Goal: Task Accomplishment & Management: Use online tool/utility

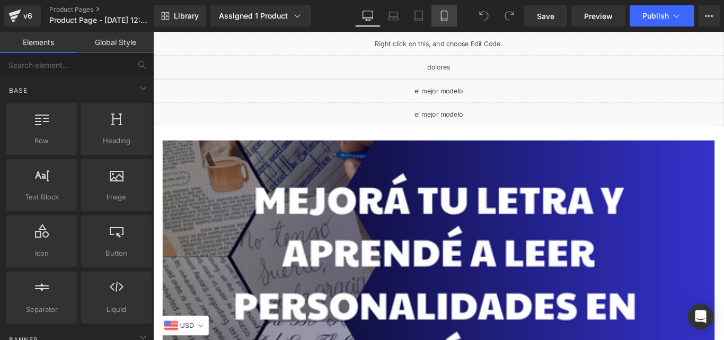
drag, startPoint x: 452, startPoint y: 9, endPoint x: 127, endPoint y: 157, distance: 357.0
click at [452, 9] on link "Mobile" at bounding box center [444, 15] width 25 height 21
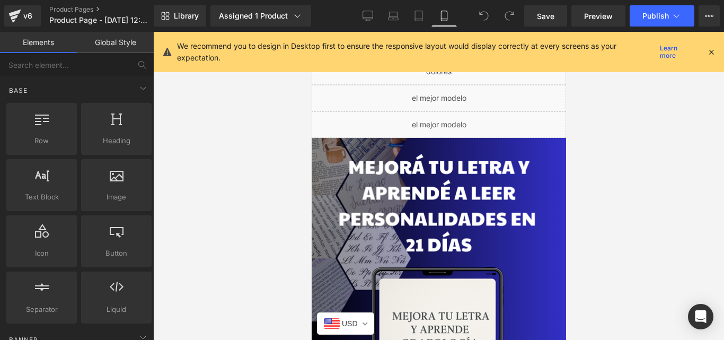
click at [711, 52] on icon at bounding box center [712, 52] width 10 height 10
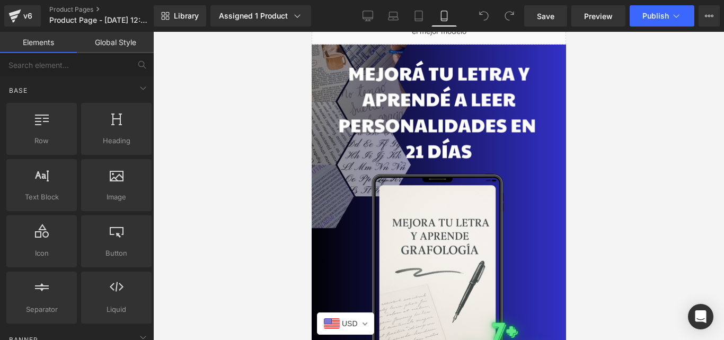
scroll to position [92, 0]
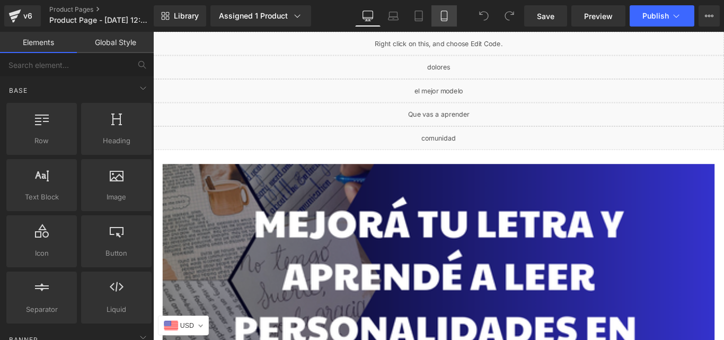
click at [438, 25] on link "Mobile" at bounding box center [444, 15] width 25 height 21
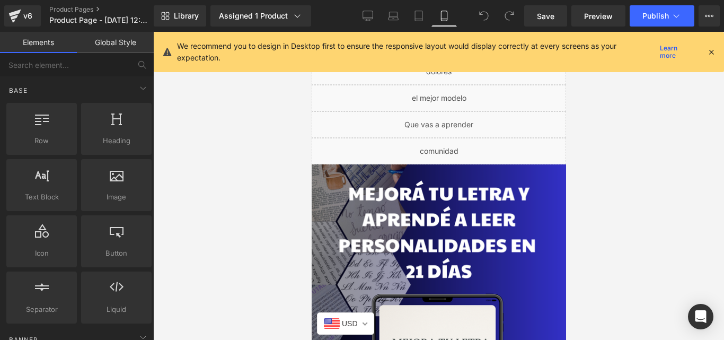
click at [714, 54] on icon at bounding box center [712, 52] width 10 height 10
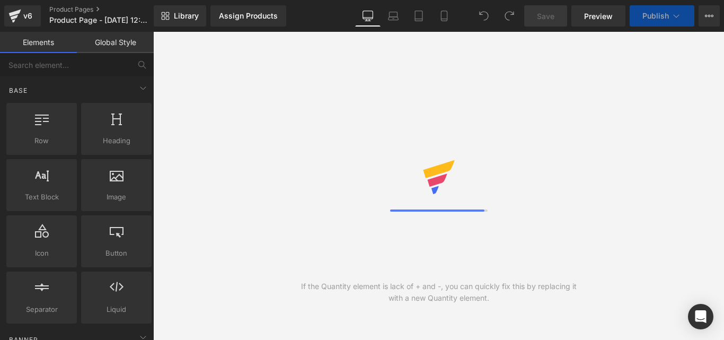
click at [384, 18] on link "Laptop" at bounding box center [393, 15] width 25 height 21
click at [434, 14] on link "Mobile" at bounding box center [444, 15] width 25 height 21
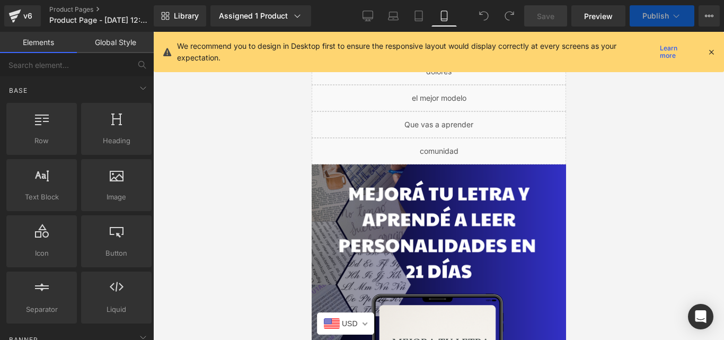
click at [434, 14] on link "Mobile" at bounding box center [444, 15] width 25 height 21
click at [612, 8] on link "Preview" at bounding box center [598, 15] width 54 height 21
click at [713, 55] on icon at bounding box center [712, 52] width 10 height 10
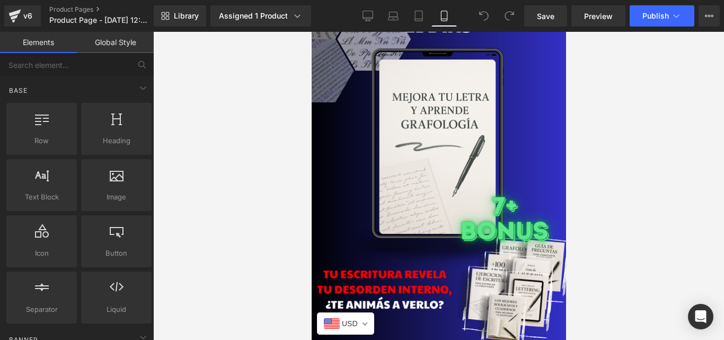
scroll to position [238, 0]
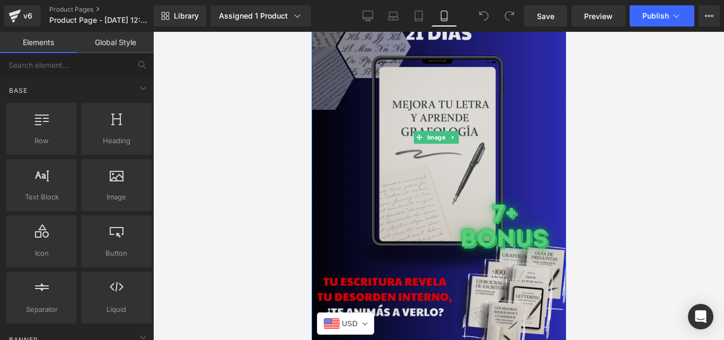
click at [468, 95] on img at bounding box center [438, 137] width 270 height 423
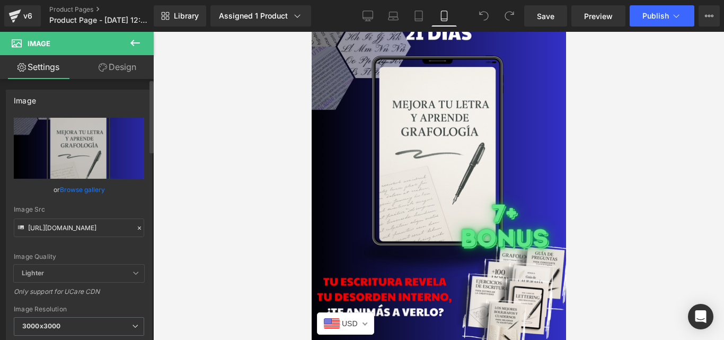
click at [136, 227] on icon at bounding box center [139, 227] width 7 height 7
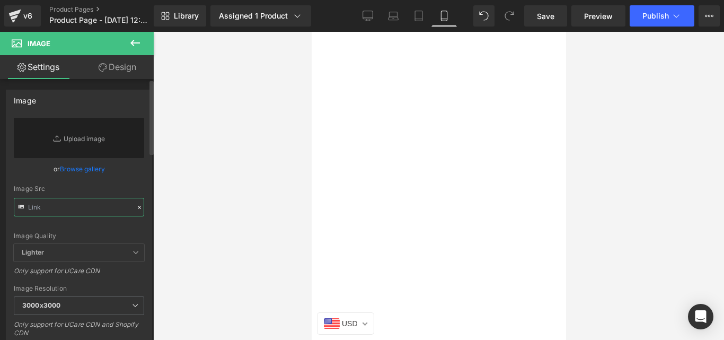
click at [81, 214] on input "text" at bounding box center [79, 207] width 130 height 19
paste input "[URL][DOMAIN_NAME]"
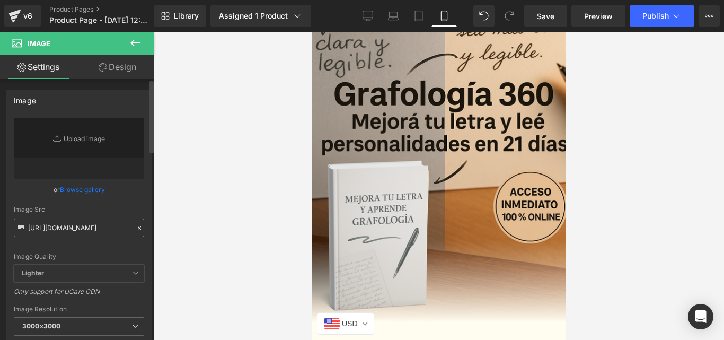
type input "[URL][DOMAIN_NAME]"
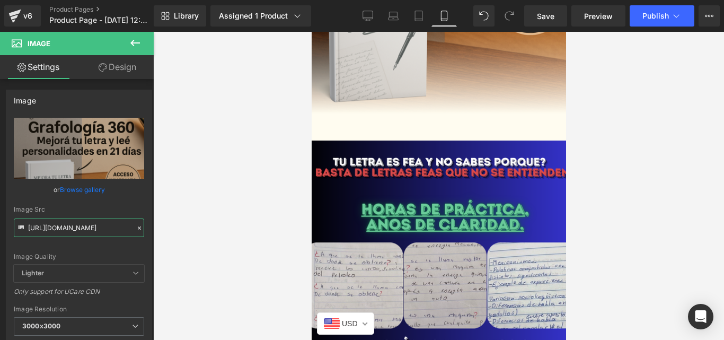
scroll to position [476, 0]
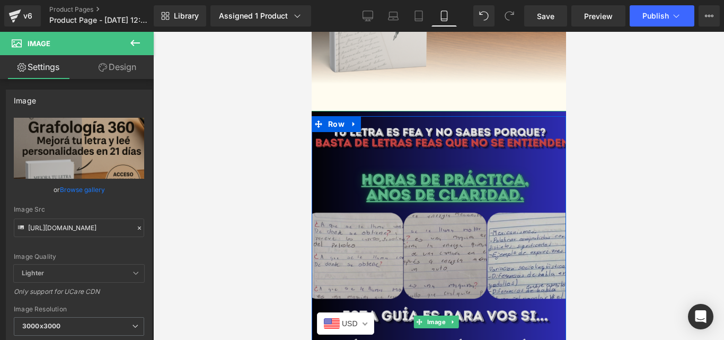
click at [531, 129] on img at bounding box center [438, 322] width 270 height 423
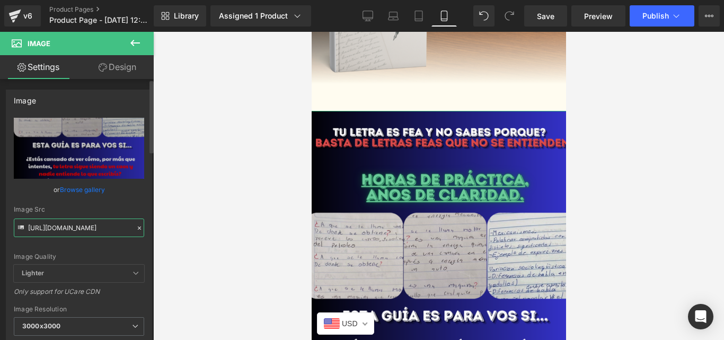
click at [126, 226] on input "[URL][DOMAIN_NAME]" at bounding box center [79, 227] width 130 height 19
paste input "g0r9WWzz/Grafologia-2"
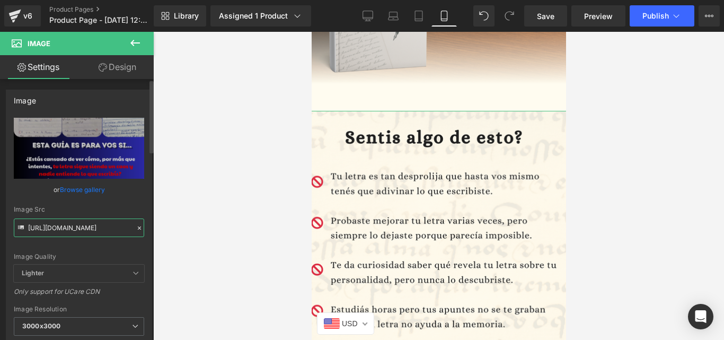
type input "[URL][DOMAIN_NAME]"
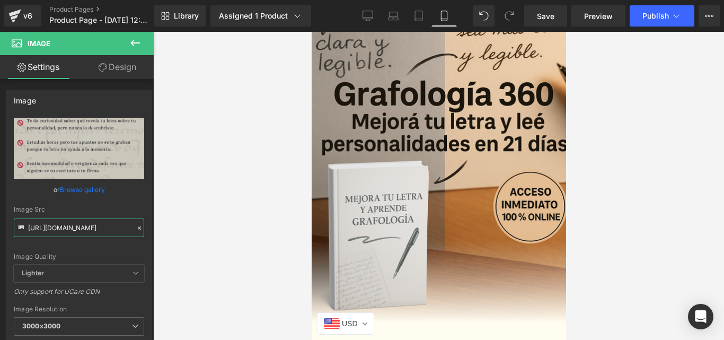
scroll to position [201, 0]
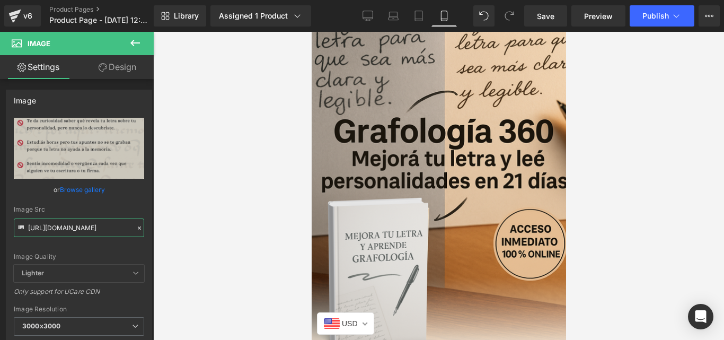
drag, startPoint x: 564, startPoint y: 82, endPoint x: 879, endPoint y: 94, distance: 315.7
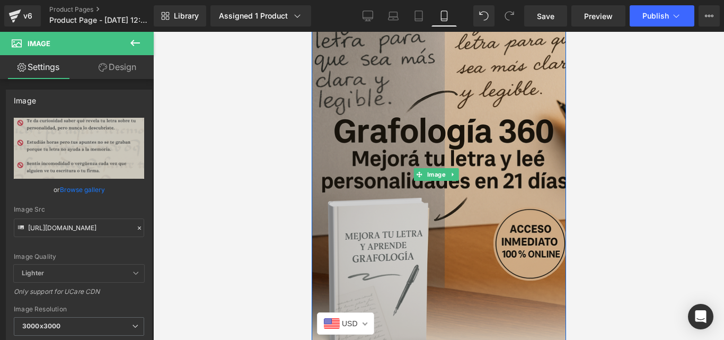
click at [348, 161] on img at bounding box center [438, 174] width 270 height 423
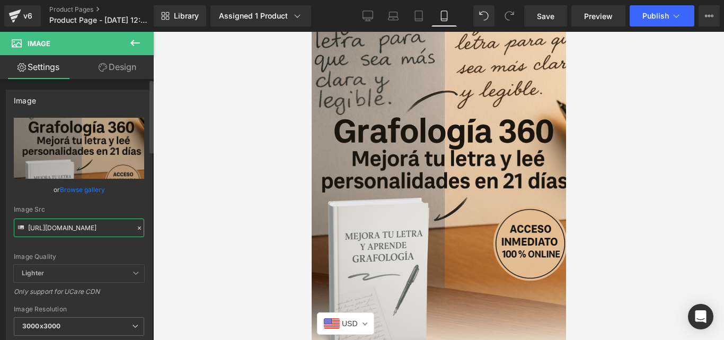
click at [119, 224] on input "[URL][DOMAIN_NAME]" at bounding box center [79, 227] width 130 height 19
paste input "cLrT14n5/Grafologia-8"
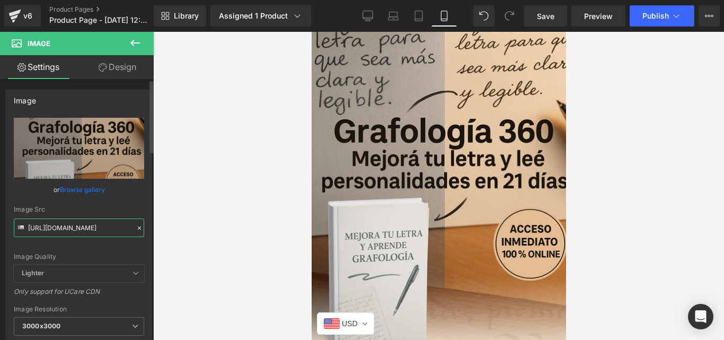
type input "[URL][DOMAIN_NAME]"
click at [623, 292] on div at bounding box center [438, 186] width 571 height 308
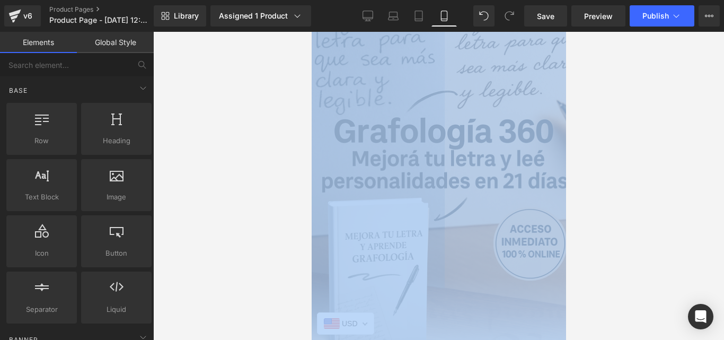
click at [623, 292] on div at bounding box center [438, 186] width 571 height 308
click at [620, 300] on div at bounding box center [438, 186] width 571 height 308
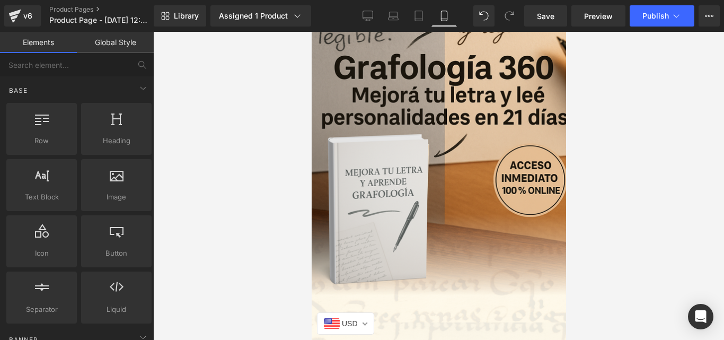
scroll to position [342, 0]
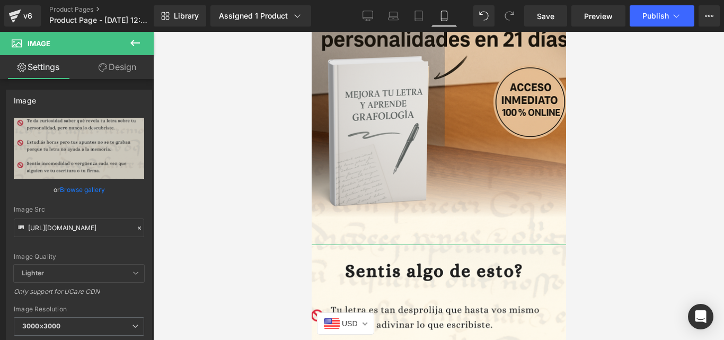
click at [104, 73] on link "Design" at bounding box center [117, 67] width 77 height 24
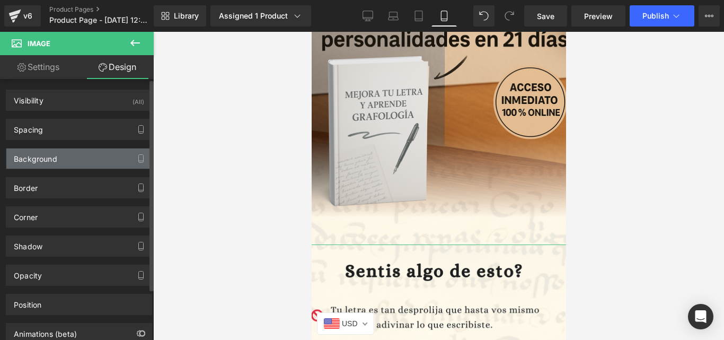
type input "-40"
type input "-30"
type input "0"
type input "-30"
type input "0"
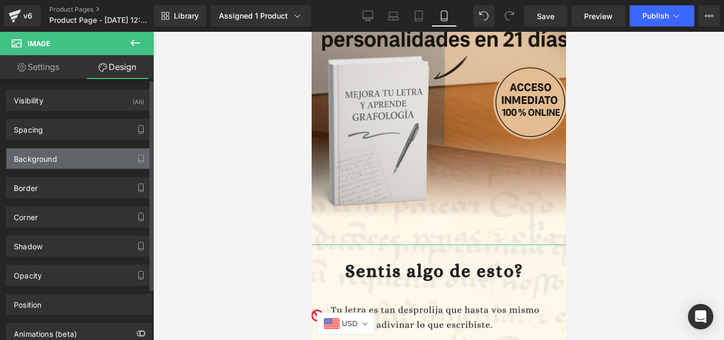
type input "0"
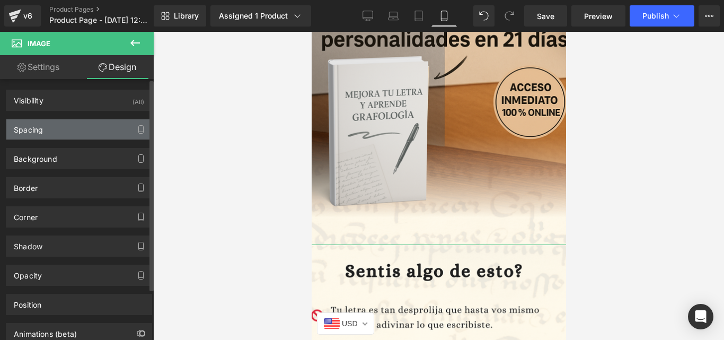
click at [113, 127] on div "Spacing" at bounding box center [78, 129] width 145 height 20
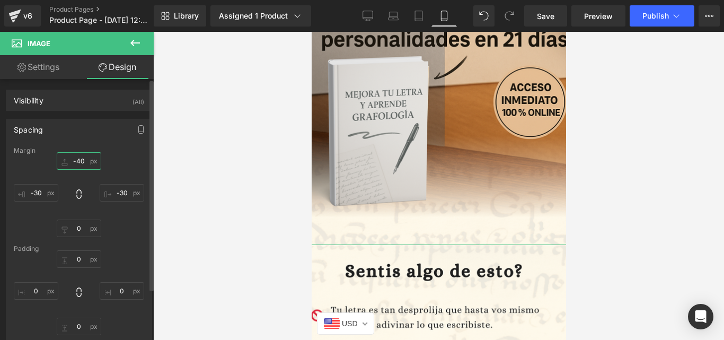
click at [84, 161] on input "-40" at bounding box center [79, 160] width 45 height 17
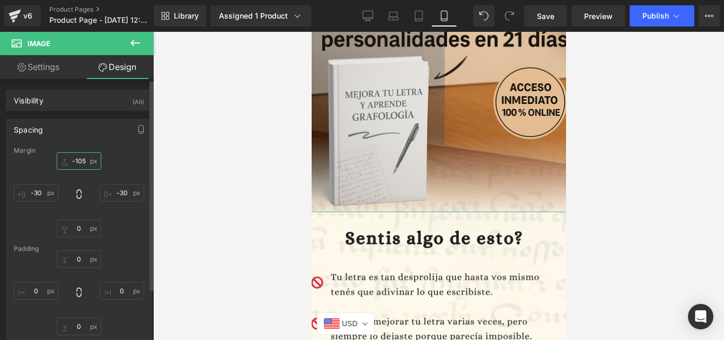
type input "-106"
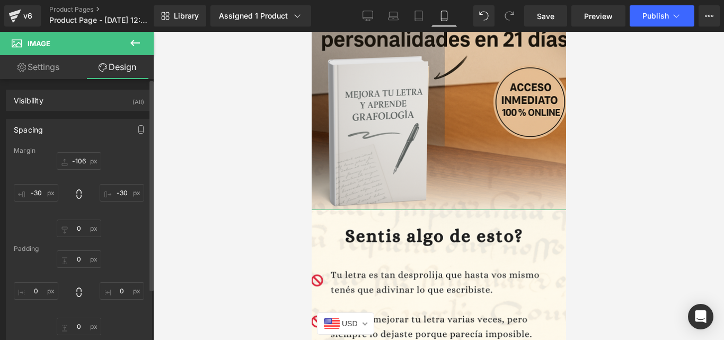
click at [89, 195] on div "-106px -106 -30px -30 0px 0 -30px -30" at bounding box center [79, 194] width 130 height 85
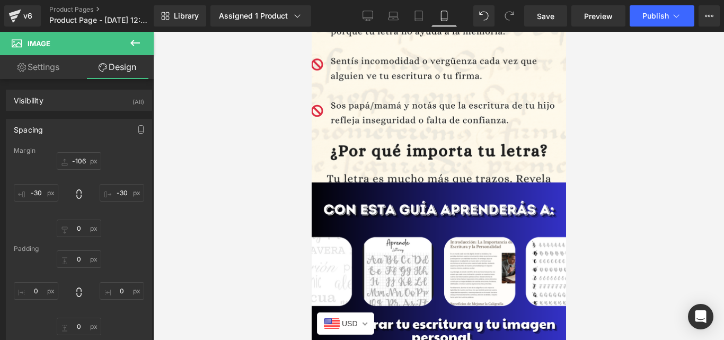
scroll to position [749, 0]
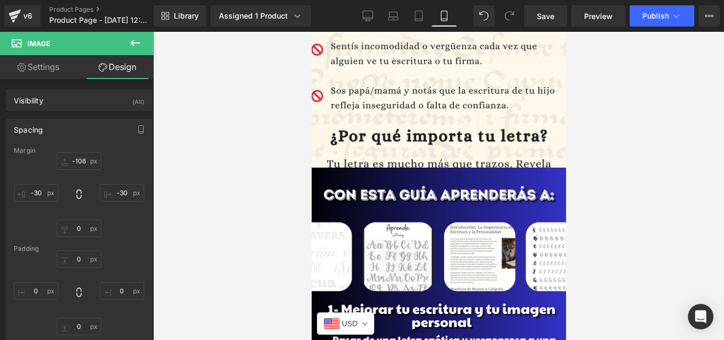
drag, startPoint x: 561, startPoint y: 78, endPoint x: 879, endPoint y: 143, distance: 324.1
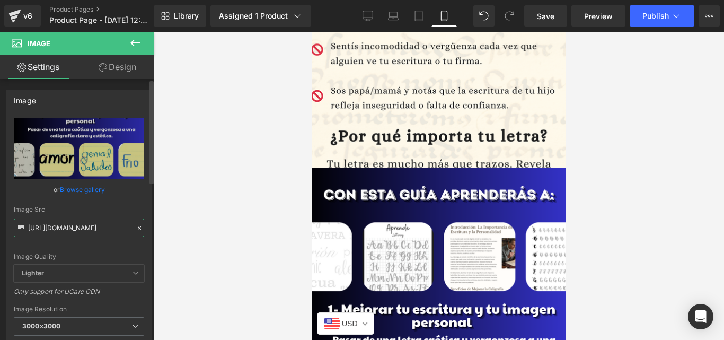
click at [117, 230] on input "[URL][DOMAIN_NAME]" at bounding box center [79, 227] width 130 height 19
paste input "d1v8CqhT/Grafologia-3"
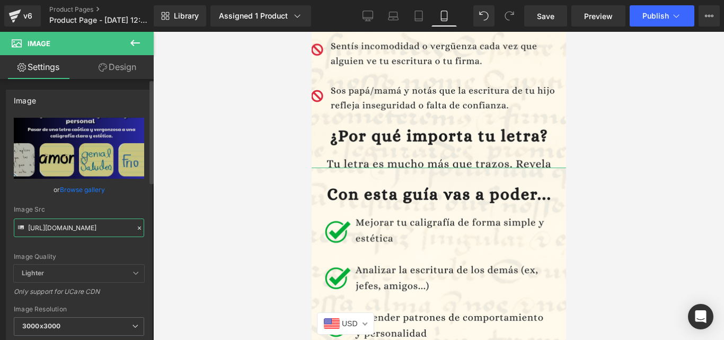
type input "[URL][DOMAIN_NAME]"
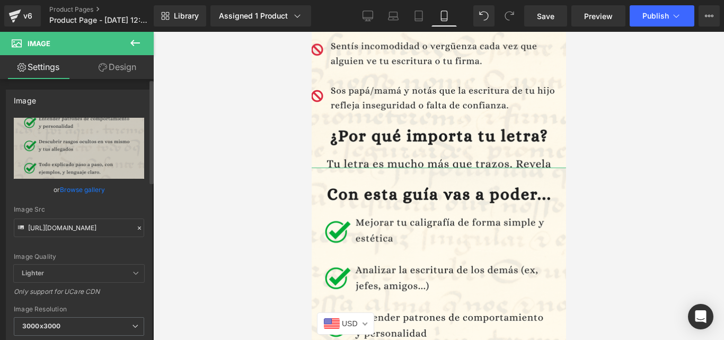
scroll to position [0, 0]
click at [131, 73] on link "Design" at bounding box center [117, 67] width 77 height 24
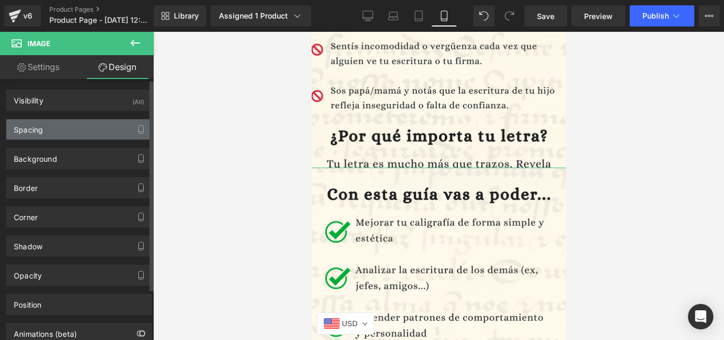
type input "-150"
type input "-30"
type input "0"
type input "-30"
type input "0"
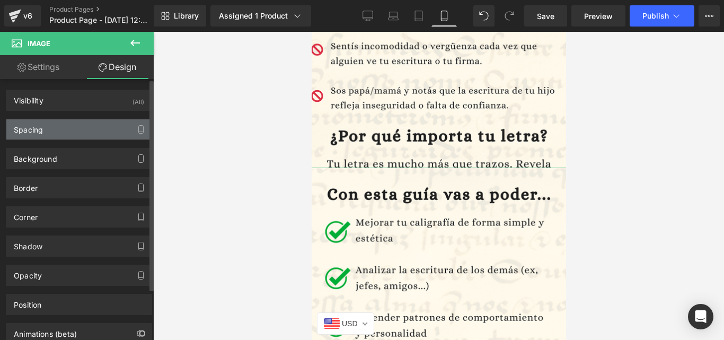
type input "0"
click at [104, 127] on div "Spacing" at bounding box center [78, 129] width 145 height 20
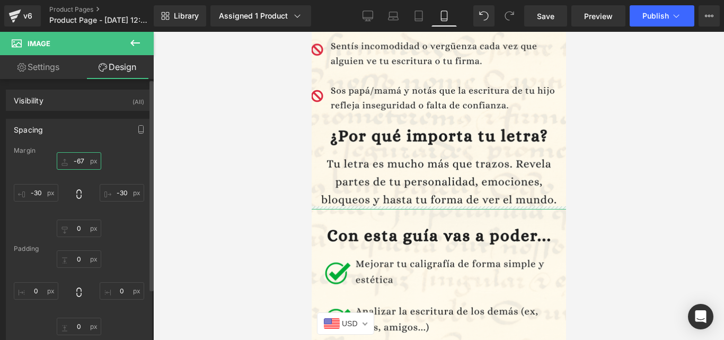
type input "-66"
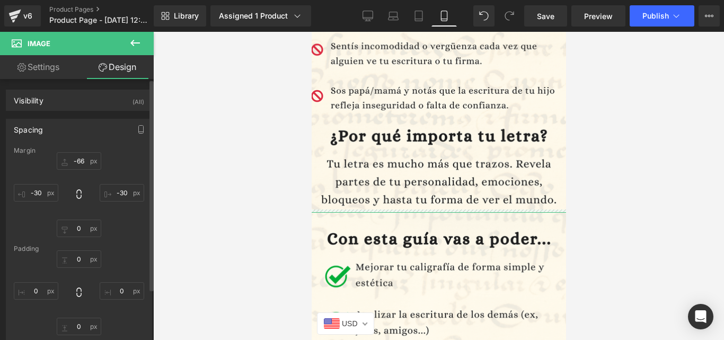
click at [94, 113] on div "Spacing [GEOGRAPHIC_DATA] -66px -66 -30px -30 0px 0 -30px -30 [GEOGRAPHIC_DATA]…" at bounding box center [79, 235] width 159 height 249
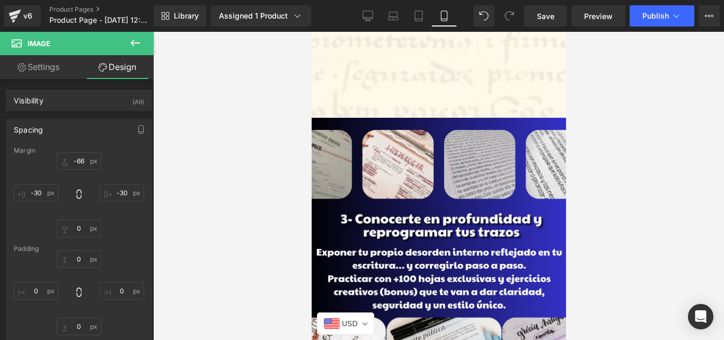
scroll to position [1323, 0]
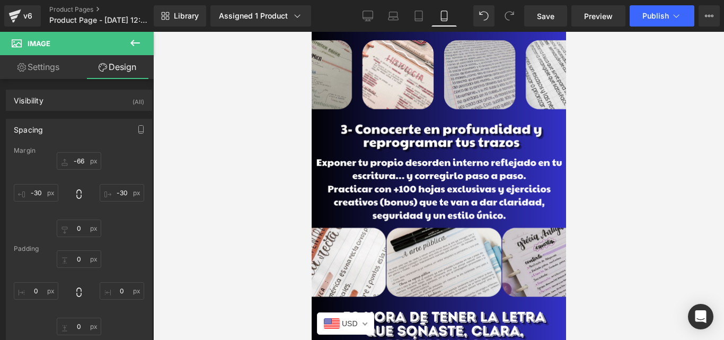
drag, startPoint x: 564, startPoint y: 101, endPoint x: 881, endPoint y: 173, distance: 325.2
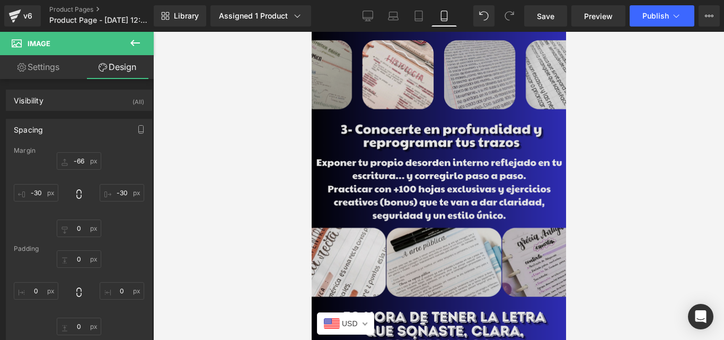
click at [525, 119] on img at bounding box center [438, 239] width 270 height 423
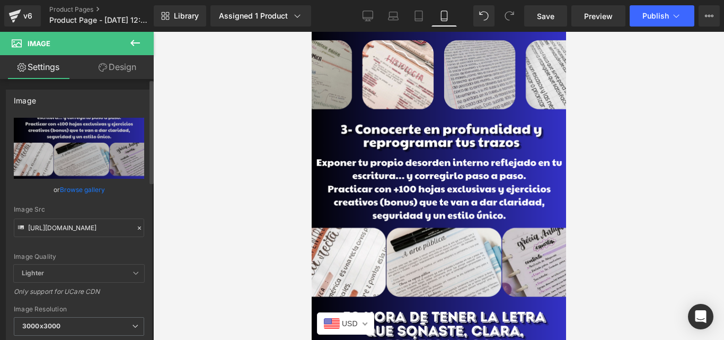
click at [93, 239] on div "Image Quality Lighter Lightest Lighter Lighter Lightest Only support for UCare …" at bounding box center [79, 191] width 130 height 147
click at [99, 232] on input "[URL][DOMAIN_NAME]" at bounding box center [79, 227] width 130 height 19
paste input "tgd6pLB4/Grafologia-4"
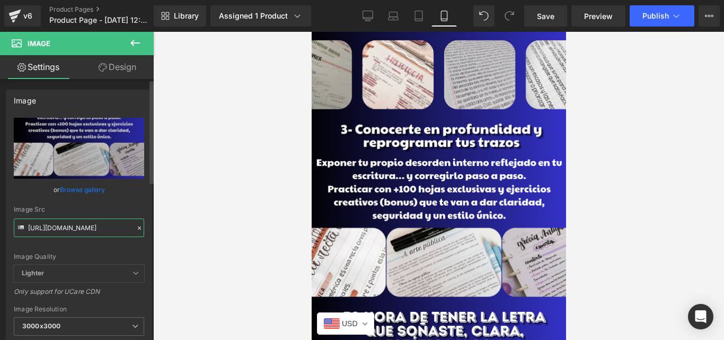
scroll to position [0, 46]
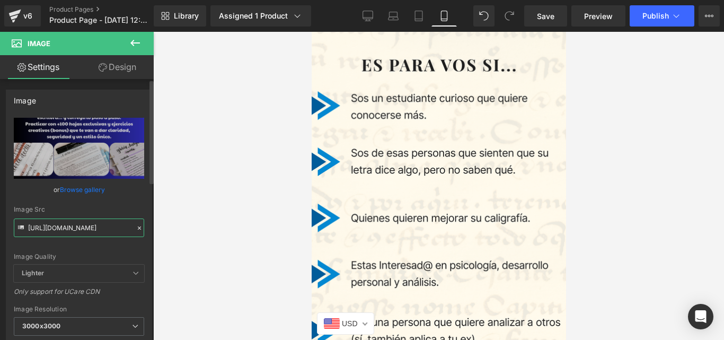
type input "[URL][DOMAIN_NAME]"
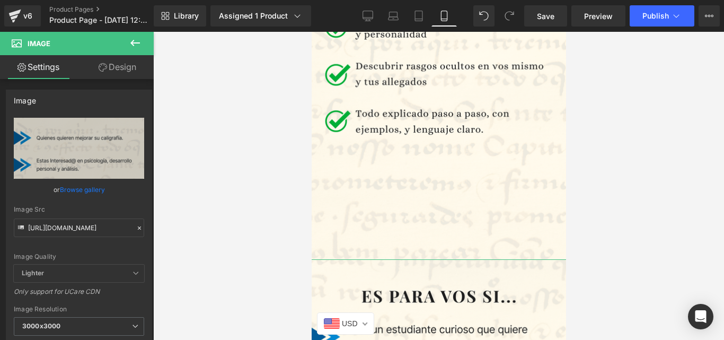
scroll to position [0, 0]
click at [127, 77] on link "Design" at bounding box center [117, 67] width 77 height 24
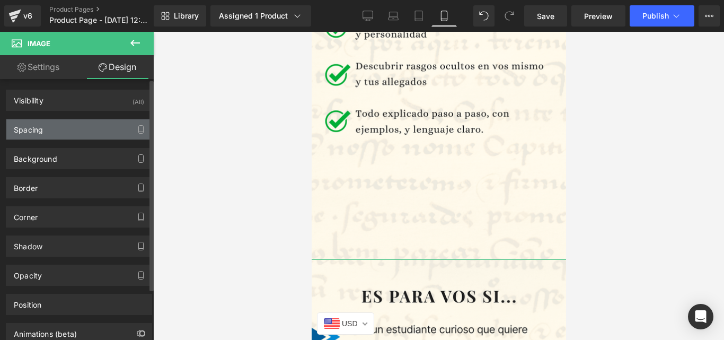
type input "-100"
type input "-30"
type input "0"
type input "-30"
type input "0"
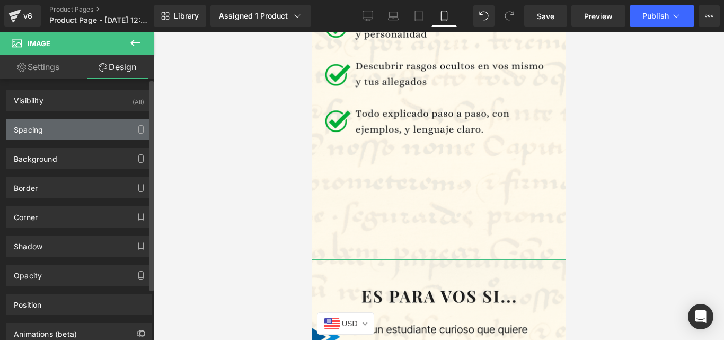
type input "0"
click at [100, 127] on div "Spacing" at bounding box center [78, 129] width 145 height 20
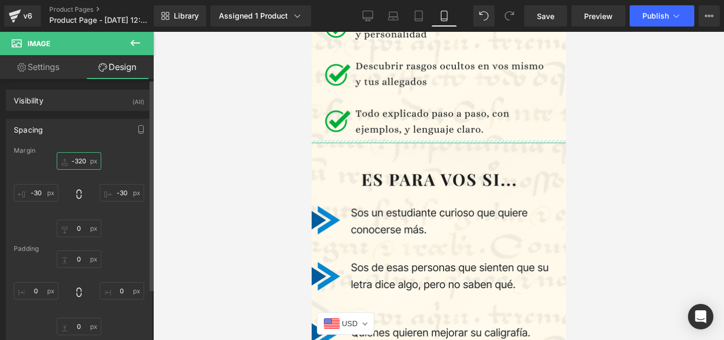
type input "-319"
click at [85, 272] on div "0px 0 0px 0 0px 0 0px 0" at bounding box center [79, 292] width 130 height 85
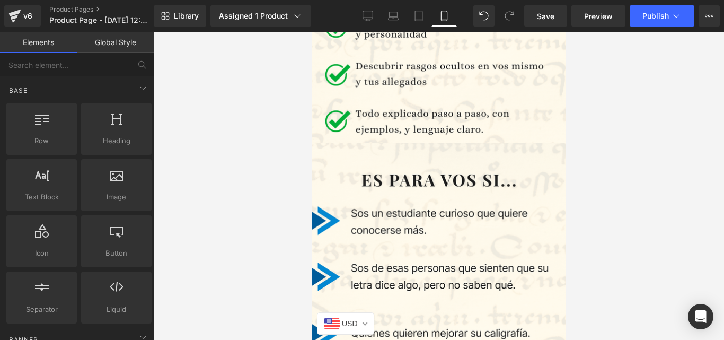
click at [599, 225] on div at bounding box center [438, 186] width 571 height 308
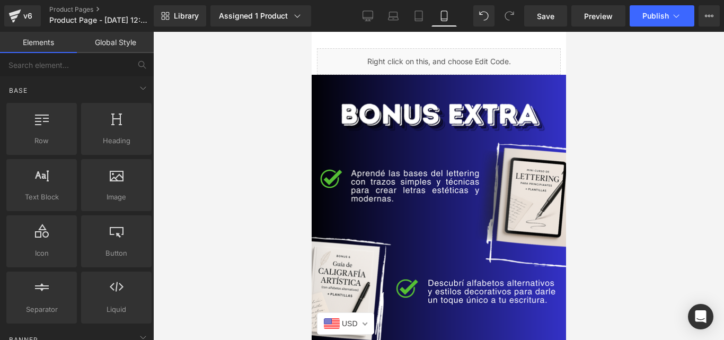
scroll to position [2085, 0]
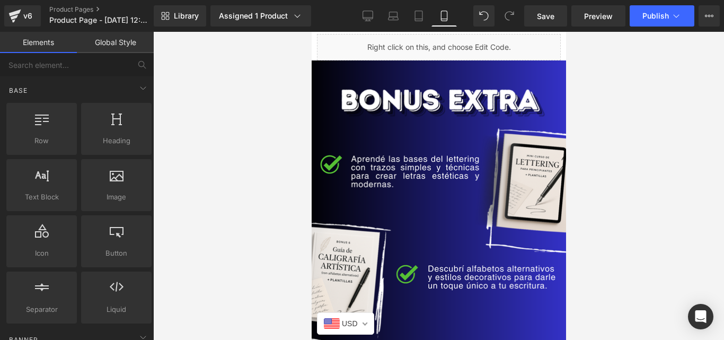
drag, startPoint x: 561, startPoint y: 168, endPoint x: 883, endPoint y: 237, distance: 329.1
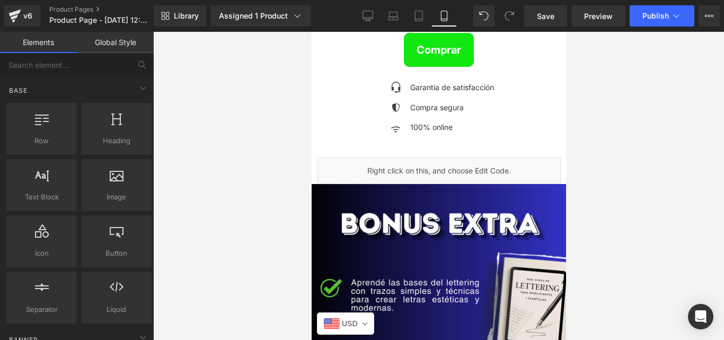
drag, startPoint x: 561, startPoint y: 206, endPoint x: 910, endPoint y: 239, distance: 350.3
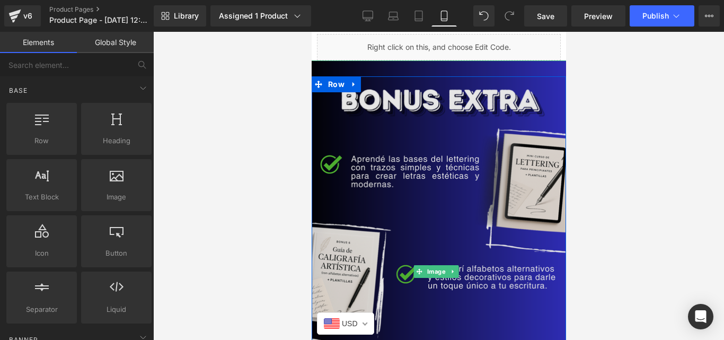
click at [446, 189] on img at bounding box center [438, 271] width 270 height 423
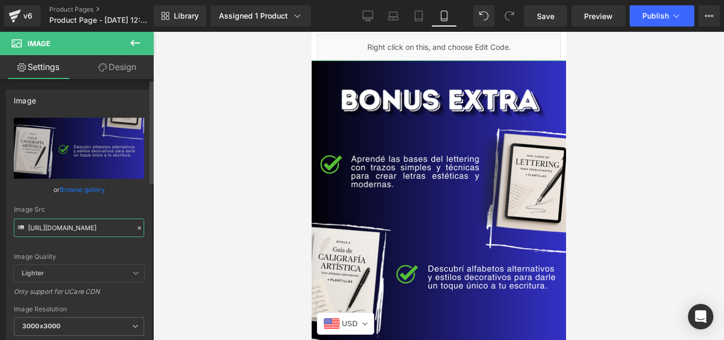
click at [61, 229] on input "[URL][DOMAIN_NAME]" at bounding box center [79, 227] width 130 height 19
paste input "mk1229TC/Grafologia-6"
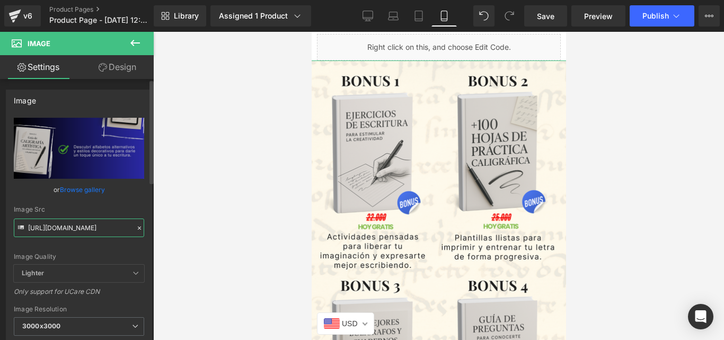
type input "[URL][DOMAIN_NAME]"
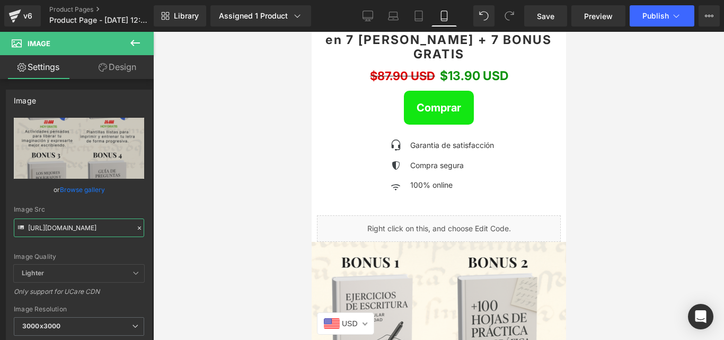
scroll to position [1925, 0]
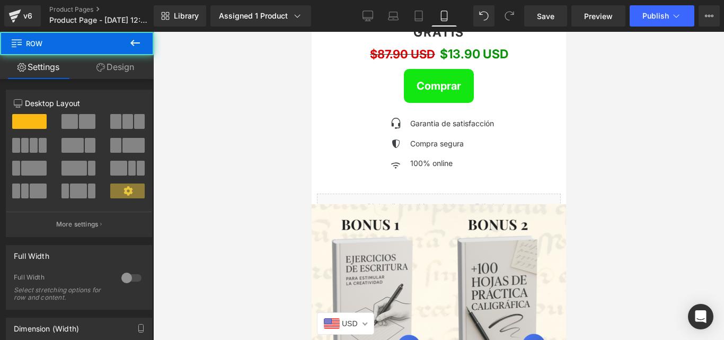
drag, startPoint x: 489, startPoint y: 186, endPoint x: 884, endPoint y: 229, distance: 397.9
click at [480, 126] on div "Liquid Liquid Liquid Liquid Liquid Image Row Image Row Image Row Image Row Sale…" at bounding box center [438, 163] width 254 height 4115
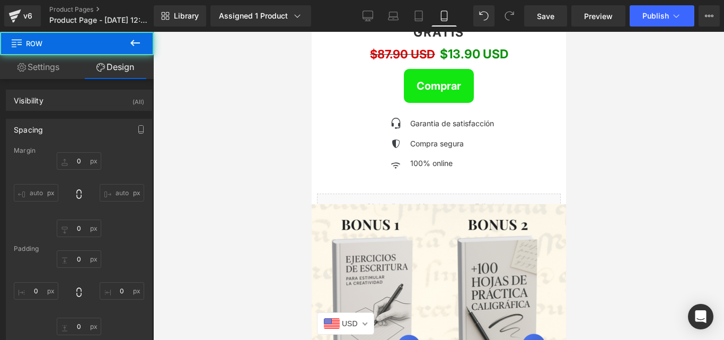
type input "0"
type input "10"
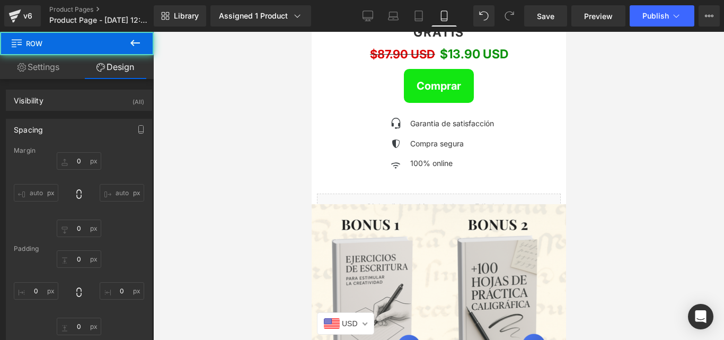
type input "0"
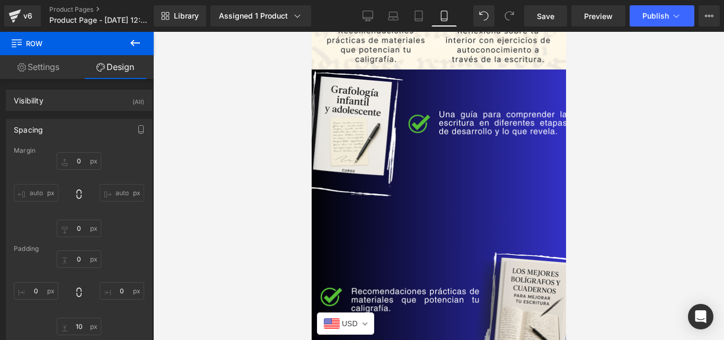
scroll to position [2432, 0]
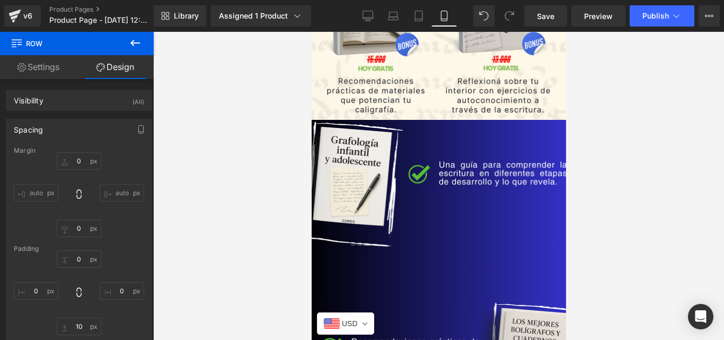
drag, startPoint x: 562, startPoint y: 187, endPoint x: 878, endPoint y: 256, distance: 323.3
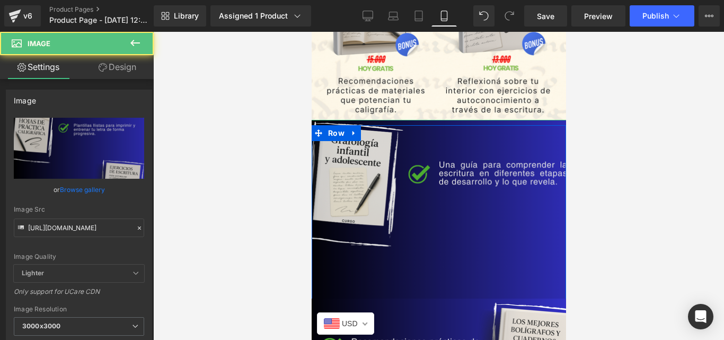
click at [505, 187] on img at bounding box center [438, 331] width 270 height 423
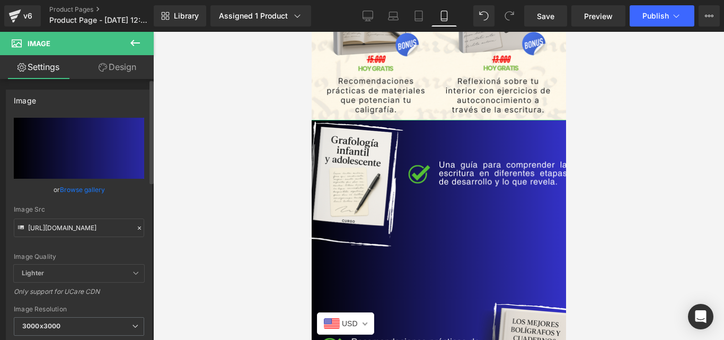
click at [137, 225] on icon at bounding box center [139, 227] width 7 height 7
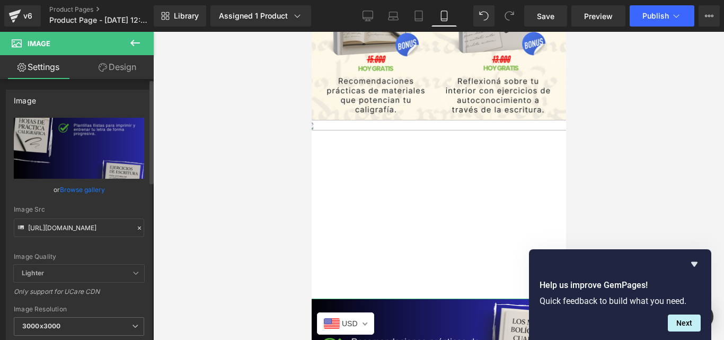
click at [136, 226] on icon at bounding box center [139, 227] width 7 height 7
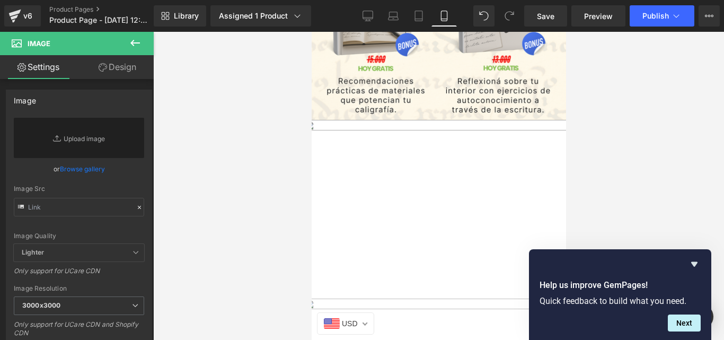
click at [415, 195] on img at bounding box center [438, 331] width 270 height 423
click at [59, 202] on input "text" at bounding box center [79, 207] width 130 height 19
paste input "[URL][DOMAIN_NAME]"
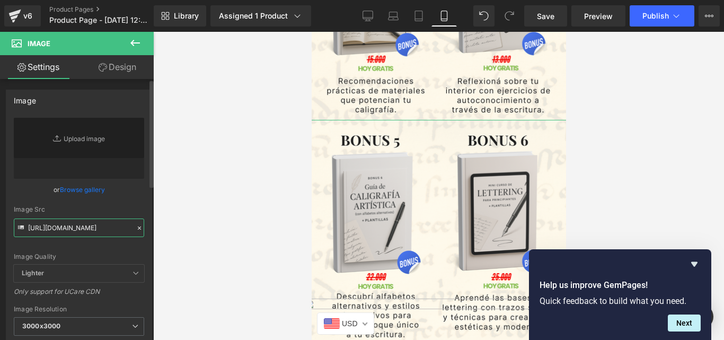
scroll to position [0, 51]
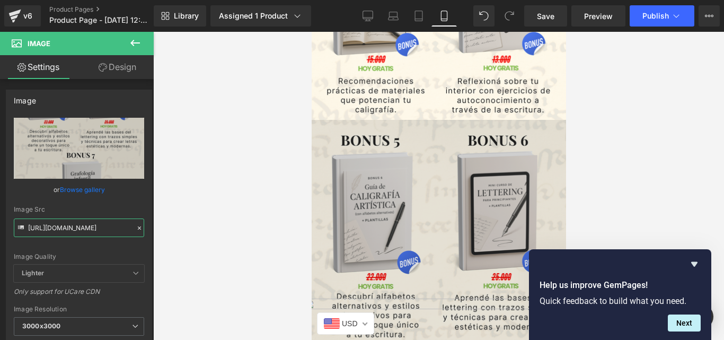
type input "[URL][DOMAIN_NAME]"
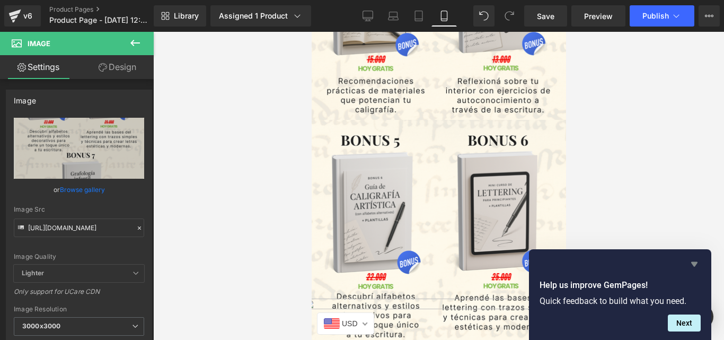
scroll to position [0, 0]
click at [692, 268] on icon "Hide survey" at bounding box center [694, 264] width 13 height 13
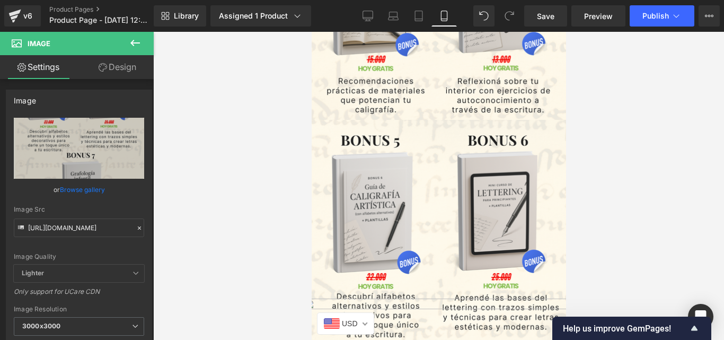
click at [643, 191] on div at bounding box center [438, 186] width 571 height 308
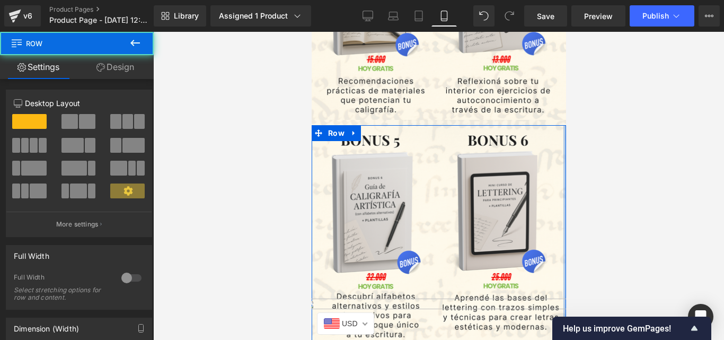
click at [563, 226] on div at bounding box center [564, 336] width 3 height 423
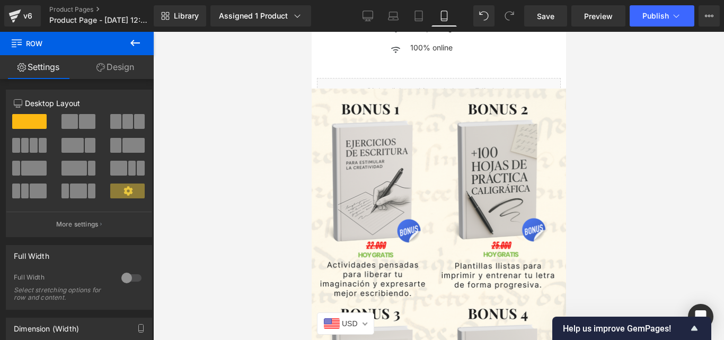
scroll to position [1933, 0]
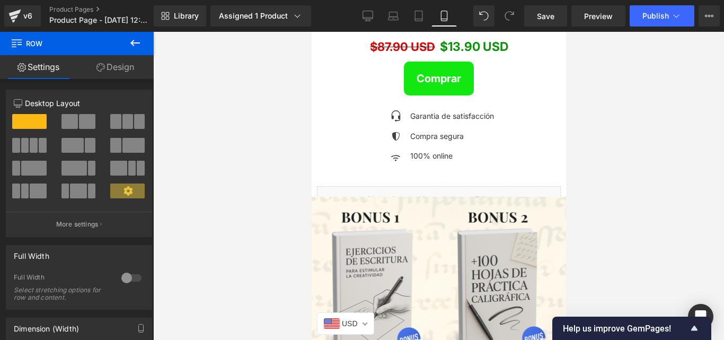
drag, startPoint x: 562, startPoint y: 228, endPoint x: 877, endPoint y: 224, distance: 314.9
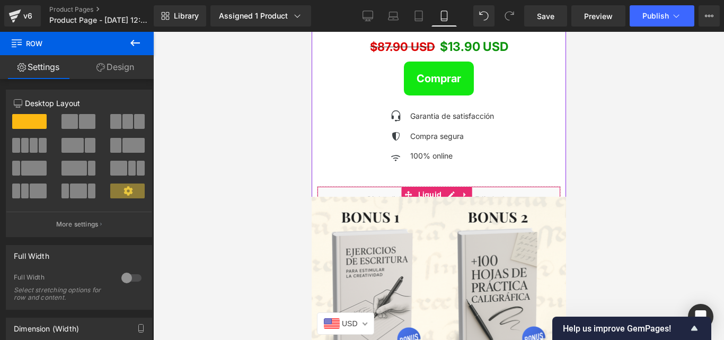
click at [502, 186] on div "Liquid" at bounding box center [438, 199] width 244 height 27
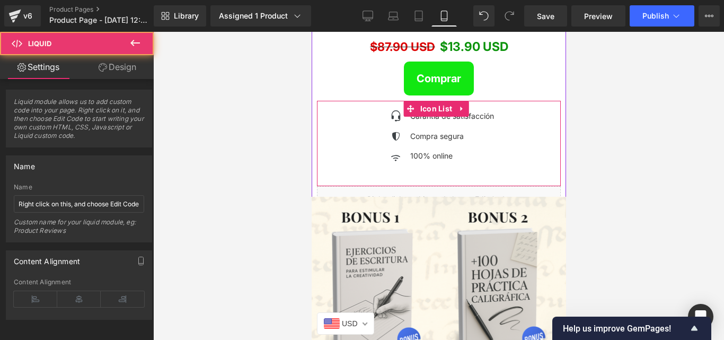
drag, startPoint x: 502, startPoint y: 139, endPoint x: 496, endPoint y: 110, distance: 29.1
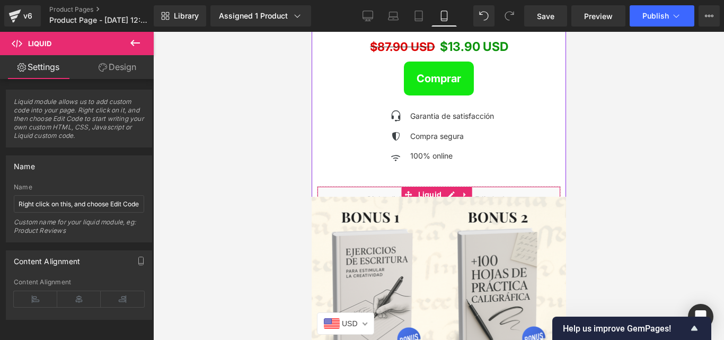
click at [483, 186] on div "Liquid" at bounding box center [438, 199] width 244 height 27
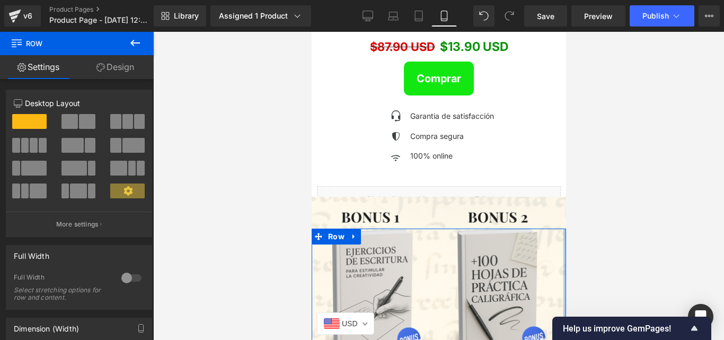
drag, startPoint x: 559, startPoint y: 196, endPoint x: 882, endPoint y: 227, distance: 323.9
click at [566, 196] on html "Liquid Liquid Liquid Liquid Liquid Image Row Image Row Image Row Image Row Sale…" at bounding box center [438, 164] width 254 height 4131
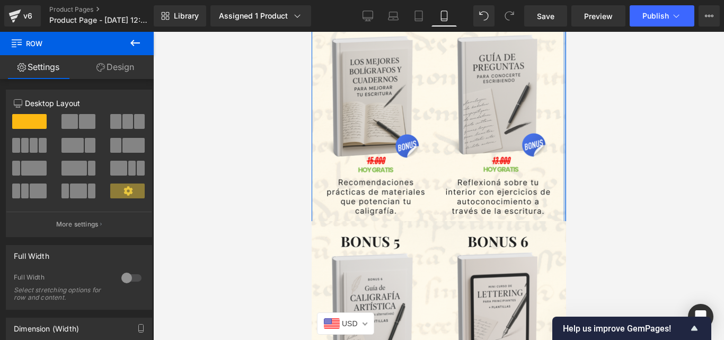
scroll to position [2367, 0]
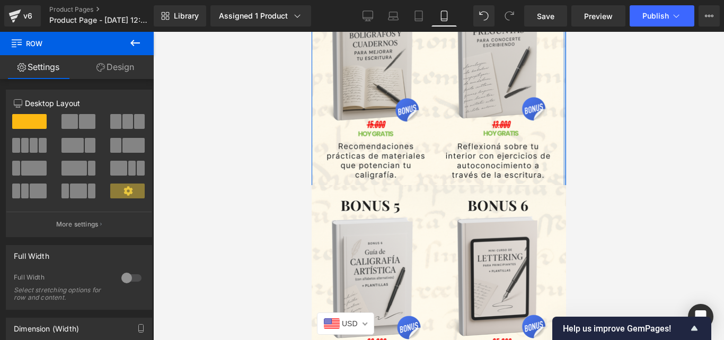
drag, startPoint x: 563, startPoint y: 197, endPoint x: 878, endPoint y: 261, distance: 321.8
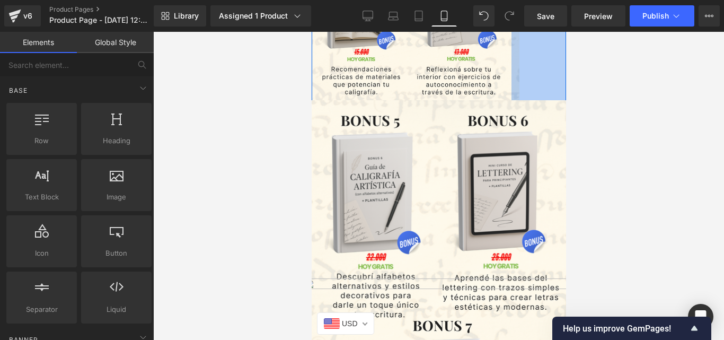
click at [605, 134] on div at bounding box center [438, 186] width 571 height 308
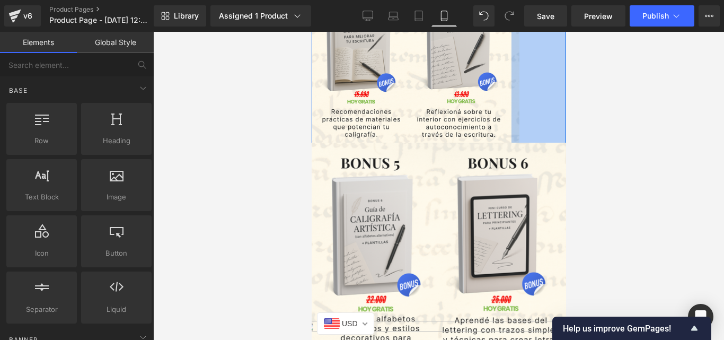
scroll to position [2303, 0]
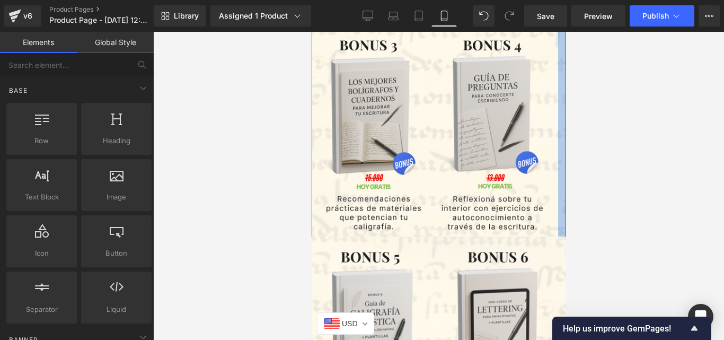
click at [633, 182] on div at bounding box center [438, 186] width 571 height 308
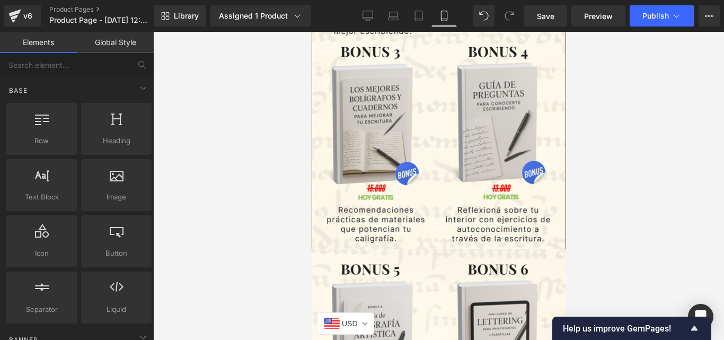
click at [611, 212] on div at bounding box center [438, 186] width 571 height 308
click at [570, 220] on div at bounding box center [438, 186] width 571 height 308
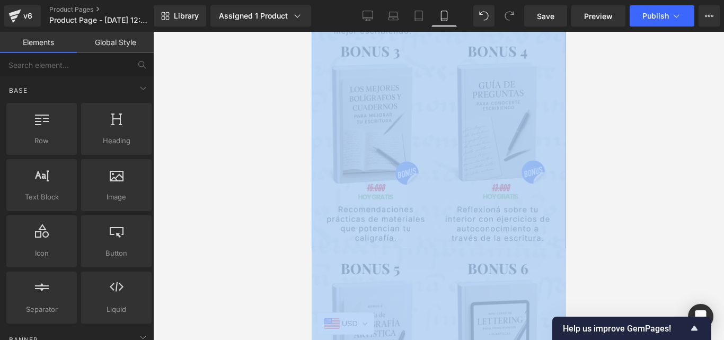
click at [570, 220] on div at bounding box center [438, 186] width 571 height 308
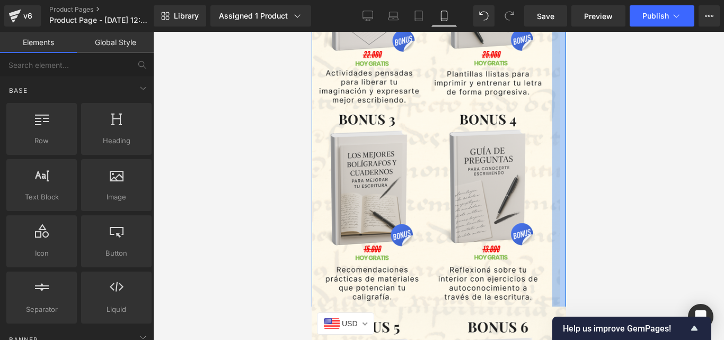
scroll to position [2181, 0]
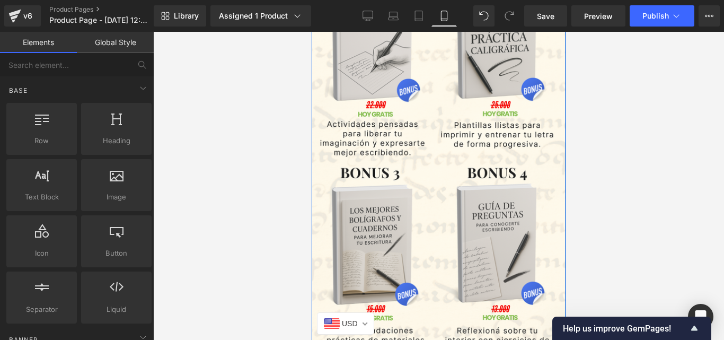
click at [575, 275] on div at bounding box center [438, 186] width 571 height 308
click at [583, 311] on div at bounding box center [438, 186] width 571 height 308
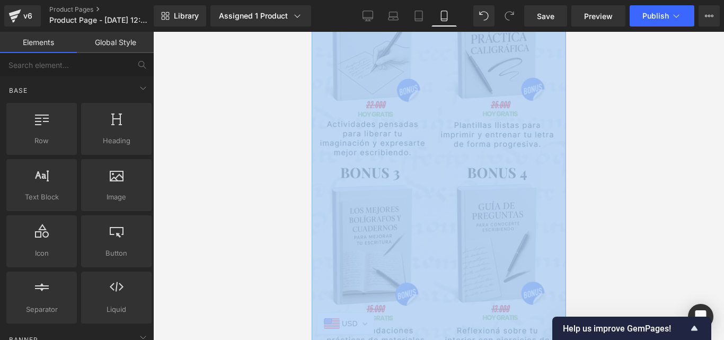
click at [583, 311] on div at bounding box center [438, 186] width 571 height 308
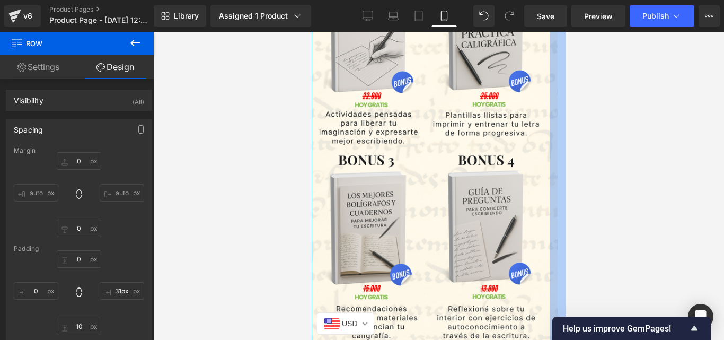
drag, startPoint x: 494, startPoint y: 170, endPoint x: 922, endPoint y: 245, distance: 434.5
type input "10px"
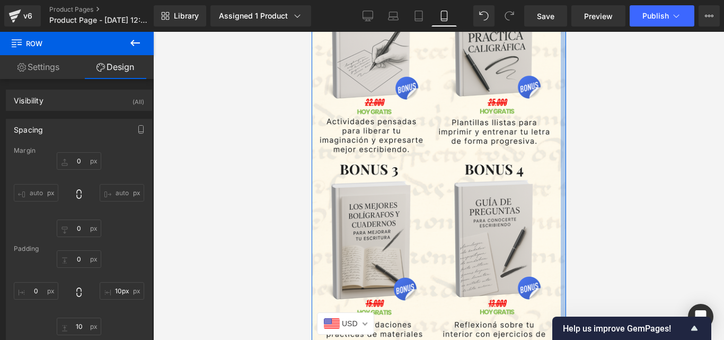
click at [567, 244] on div at bounding box center [438, 186] width 571 height 308
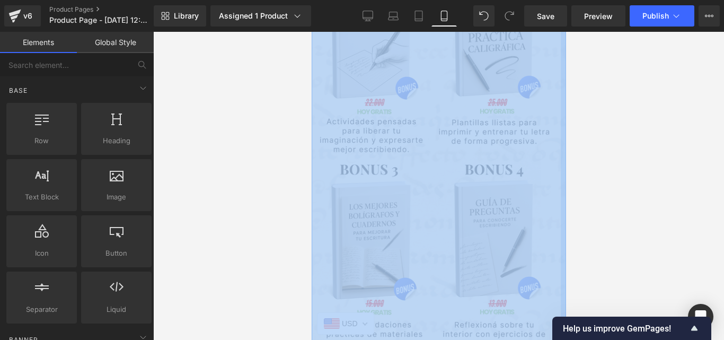
click at [567, 244] on div at bounding box center [438, 186] width 571 height 308
click at [587, 283] on div at bounding box center [438, 186] width 571 height 308
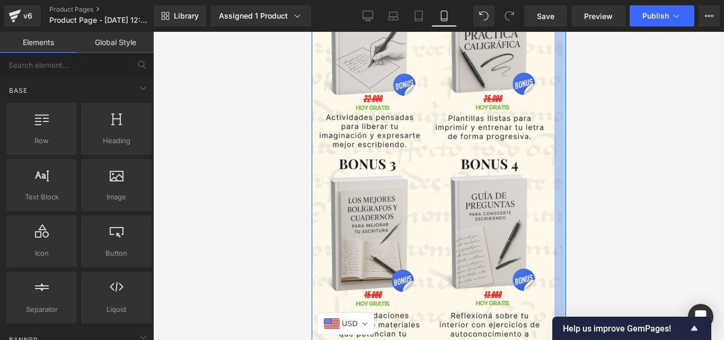
click at [666, 214] on div at bounding box center [438, 186] width 571 height 308
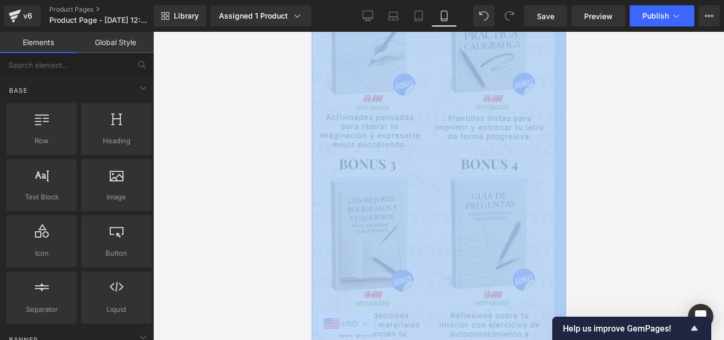
click at [666, 214] on div at bounding box center [438, 186] width 571 height 308
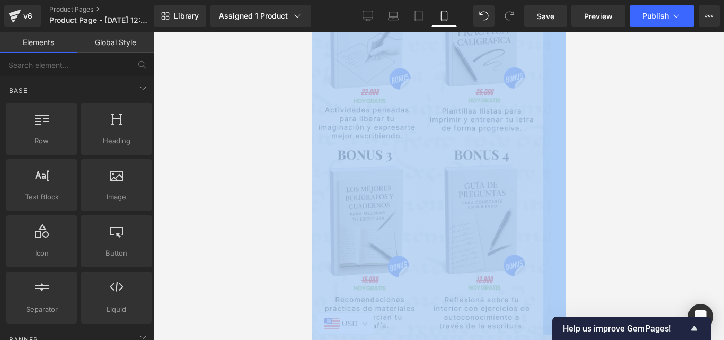
click at [638, 306] on div at bounding box center [438, 186] width 571 height 308
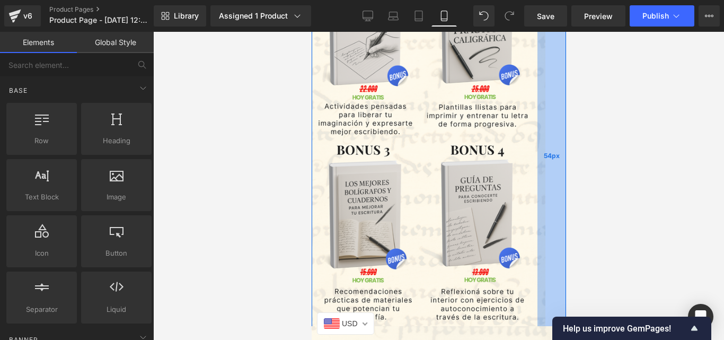
click at [537, 244] on div "54px" at bounding box center [551, 155] width 29 height 351
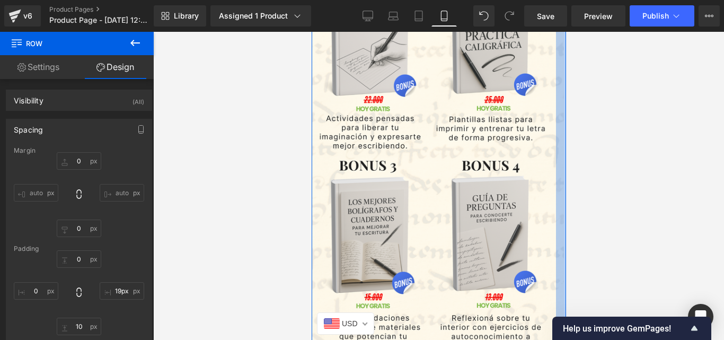
drag, startPoint x: 539, startPoint y: 157, endPoint x: 886, endPoint y: 189, distance: 349.2
type input "20px"
click at [557, 162] on div at bounding box center [560, 170] width 11 height 380
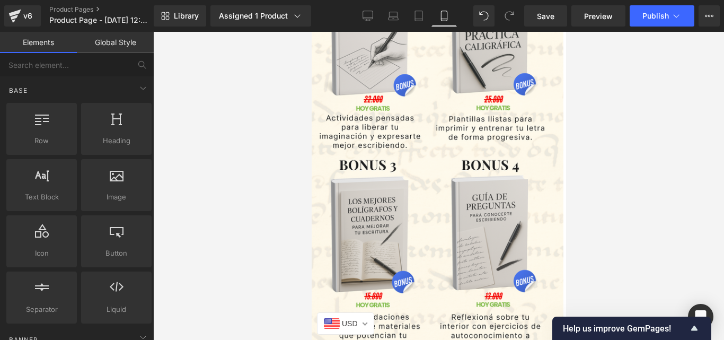
drag, startPoint x: 879, startPoint y: 242, endPoint x: 565, endPoint y: 202, distance: 316.9
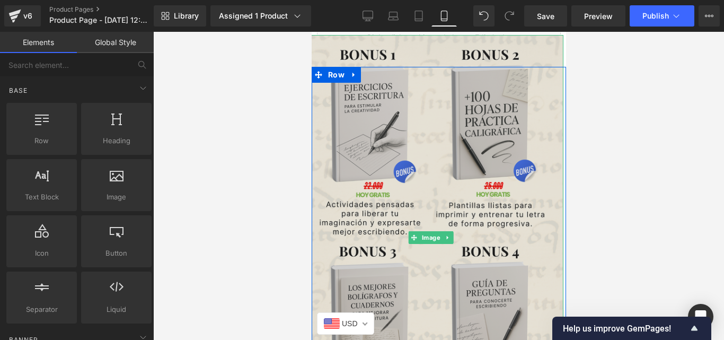
click at [544, 189] on img at bounding box center [433, 238] width 260 height 406
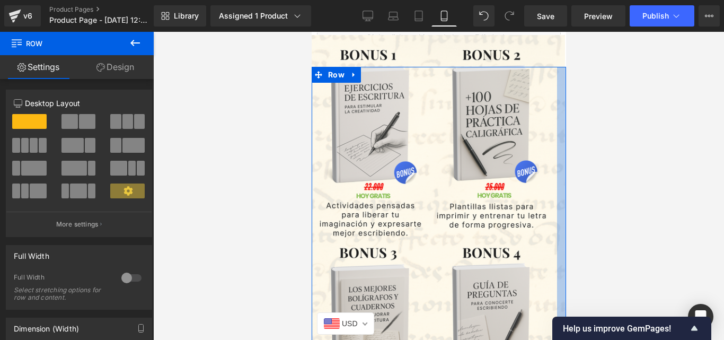
drag, startPoint x: 558, startPoint y: 196, endPoint x: 563, endPoint y: 198, distance: 5.7
click at [559, 306] on div at bounding box center [561, 258] width 9 height 382
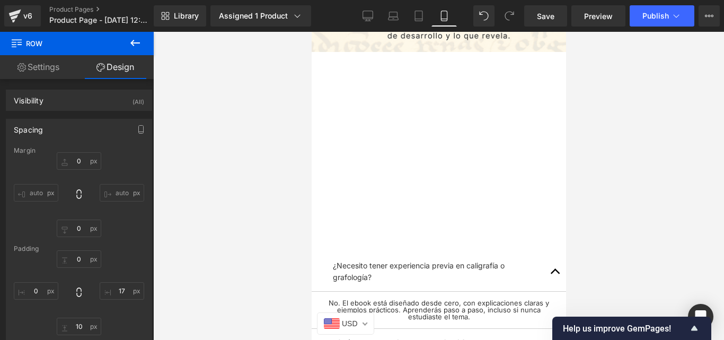
scroll to position [2750, 0]
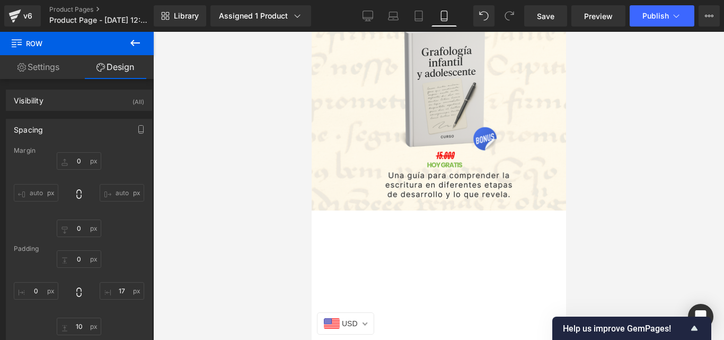
drag, startPoint x: 564, startPoint y: 198, endPoint x: 881, endPoint y: 278, distance: 326.5
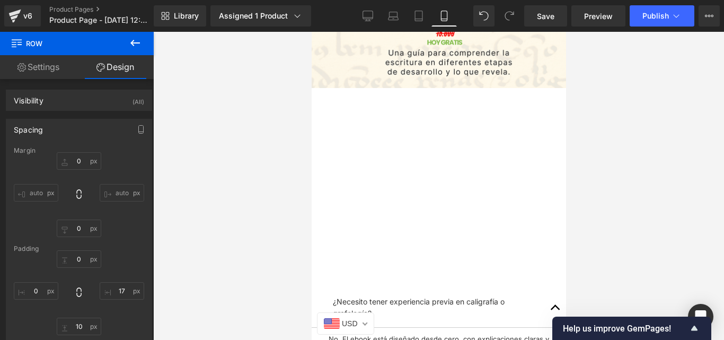
scroll to position [2887, 0]
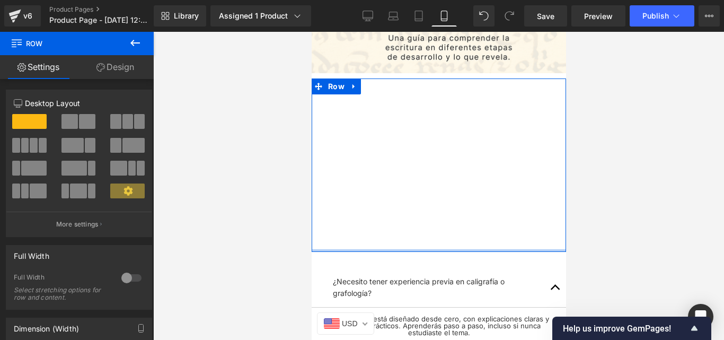
drag, startPoint x: 474, startPoint y: 179, endPoint x: 469, endPoint y: 50, distance: 129.5
click at [469, 78] on div "Image Row" at bounding box center [438, 164] width 254 height 173
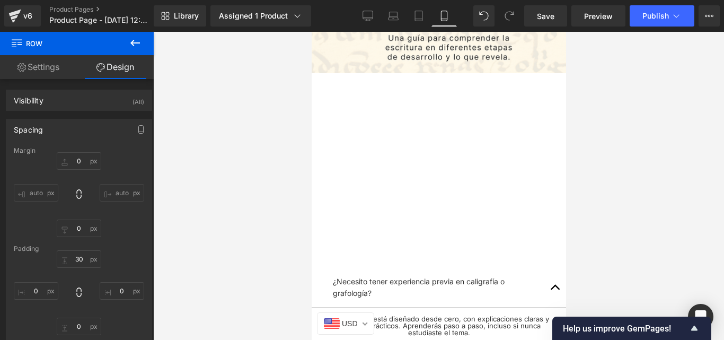
scroll to position [2801, 0]
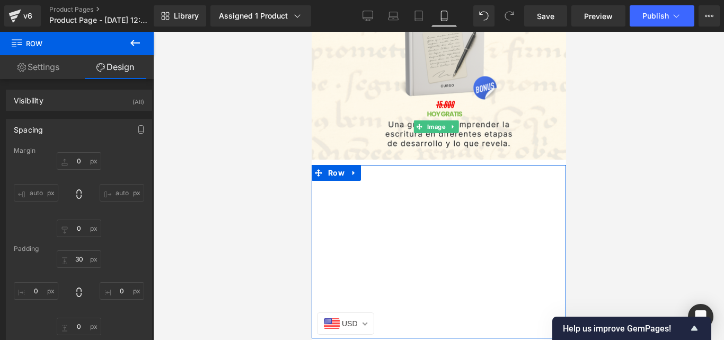
click at [467, 206] on img at bounding box center [438, 127] width 270 height 423
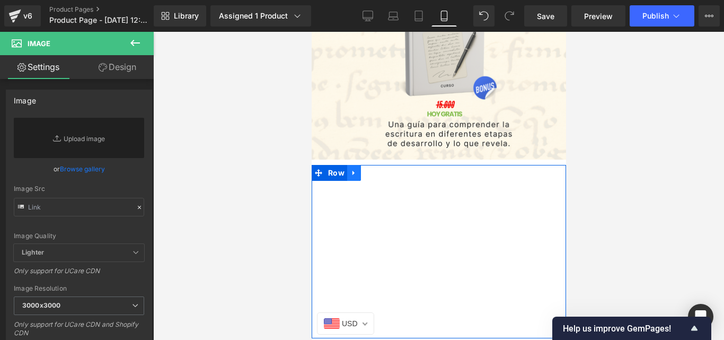
click at [350, 169] on icon at bounding box center [353, 173] width 7 height 8
click at [379, 169] on icon at bounding box center [380, 172] width 7 height 7
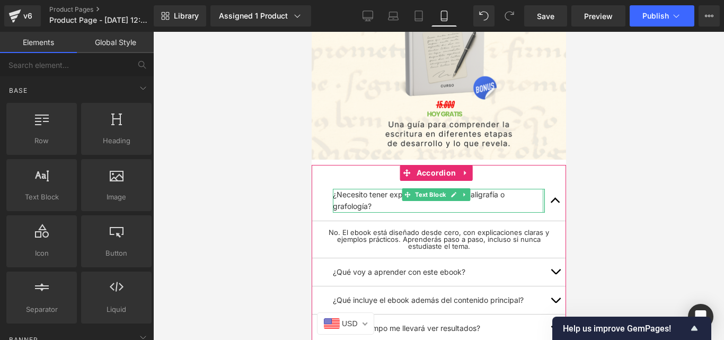
click at [542, 189] on div at bounding box center [543, 201] width 3 height 24
click at [555, 203] on span "button" at bounding box center [555, 203] width 0 height 0
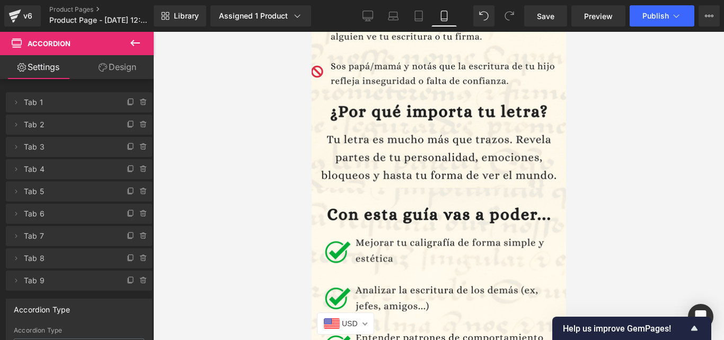
scroll to position [0, 0]
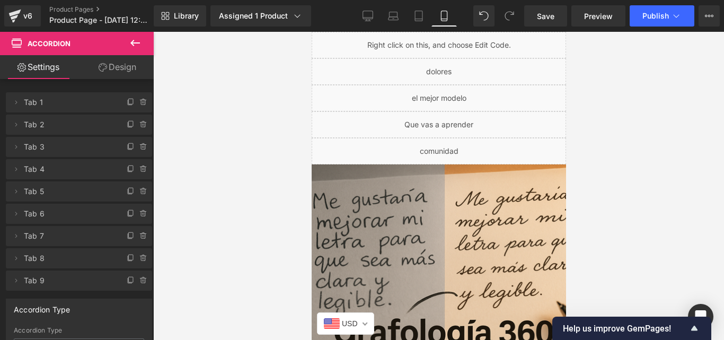
drag, startPoint x: 564, startPoint y: 271, endPoint x: 877, endPoint y: 36, distance: 391.9
click at [607, 21] on span "Preview" at bounding box center [598, 16] width 29 height 11
click at [539, 17] on span "Save" at bounding box center [545, 16] width 17 height 11
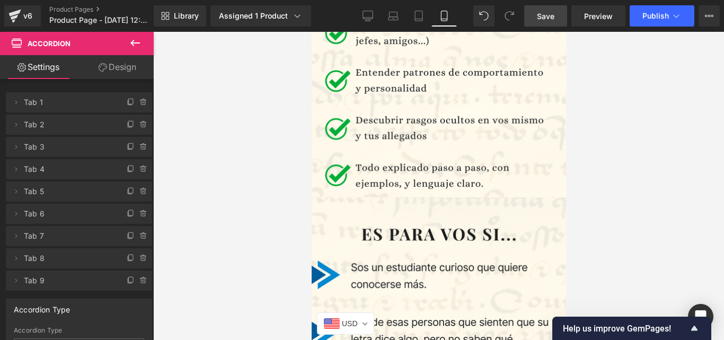
scroll to position [1046, 0]
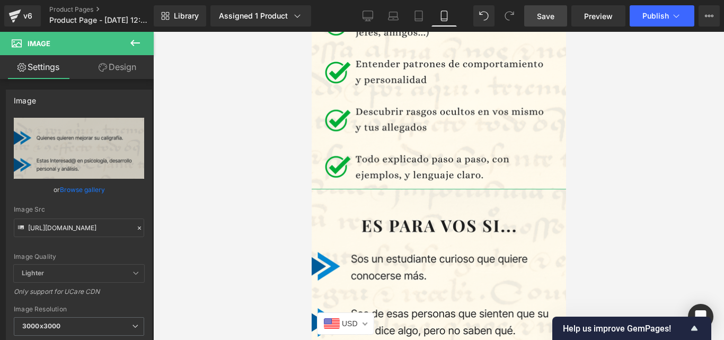
click at [95, 65] on link "Design" at bounding box center [117, 67] width 77 height 24
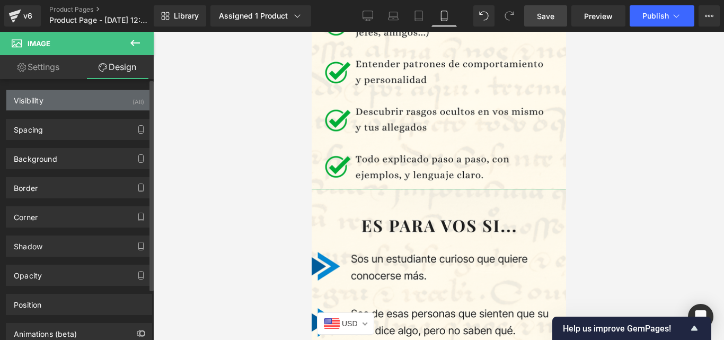
type input "-319"
type input "-30"
type input "0"
type input "-30"
type input "0"
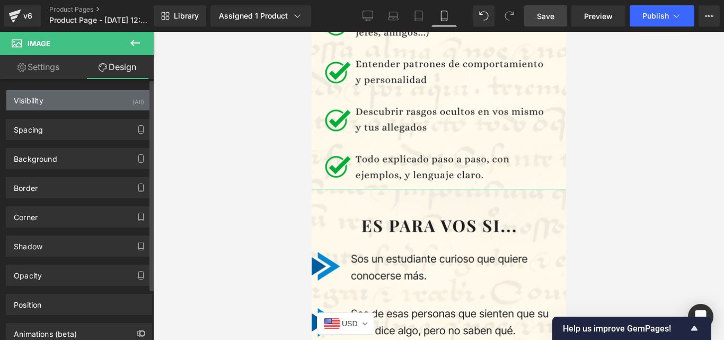
type input "0"
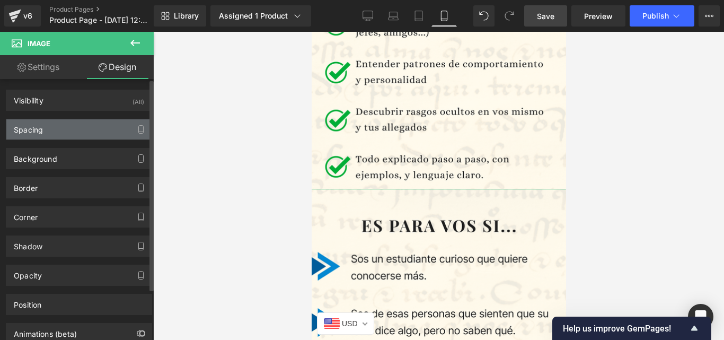
click at [75, 124] on div "Spacing" at bounding box center [78, 129] width 145 height 20
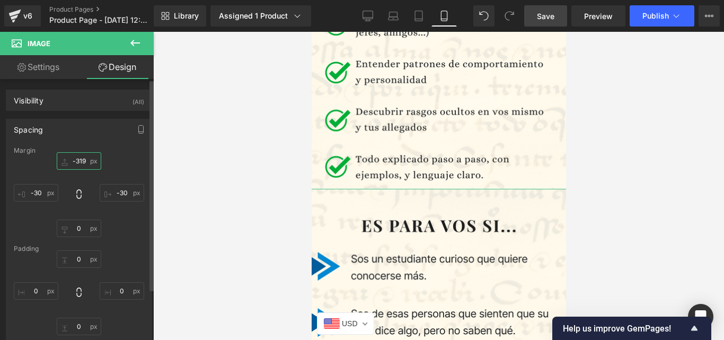
click at [70, 159] on input "-319" at bounding box center [79, 160] width 45 height 17
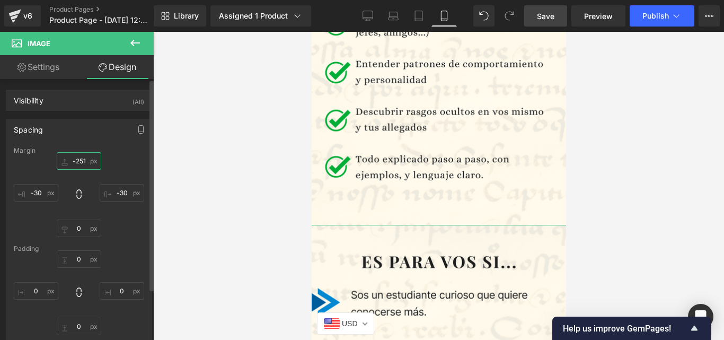
drag, startPoint x: 77, startPoint y: 162, endPoint x: 91, endPoint y: 189, distance: 30.1
click at [91, 189] on div "-251px -251 -30px -30 0px 0 -30px -30" at bounding box center [79, 194] width 130 height 85
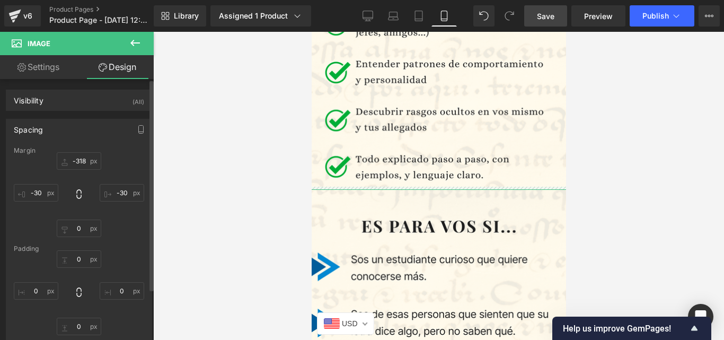
click at [76, 201] on div "-318px -318 -30px -30 0px 0 -30px -30" at bounding box center [79, 194] width 130 height 85
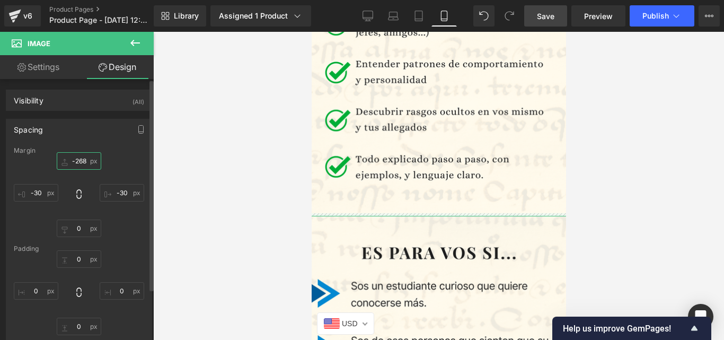
type input "-269"
click at [68, 131] on div "Spacing" at bounding box center [78, 129] width 145 height 20
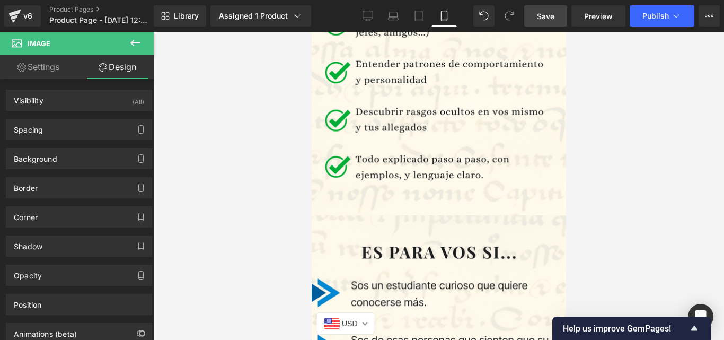
drag, startPoint x: 532, startPoint y: 13, endPoint x: 130, endPoint y: 179, distance: 434.8
click at [532, 13] on link "Save" at bounding box center [545, 15] width 43 height 21
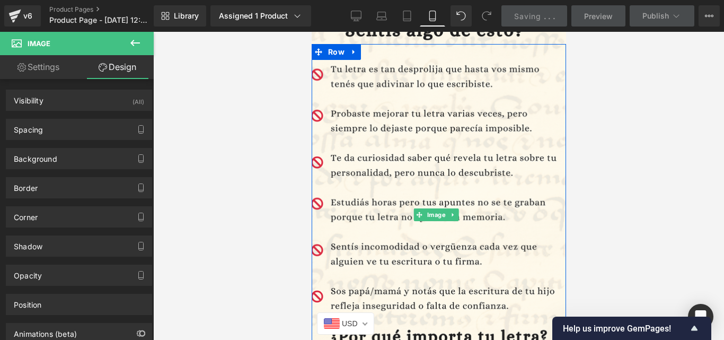
scroll to position [531, 0]
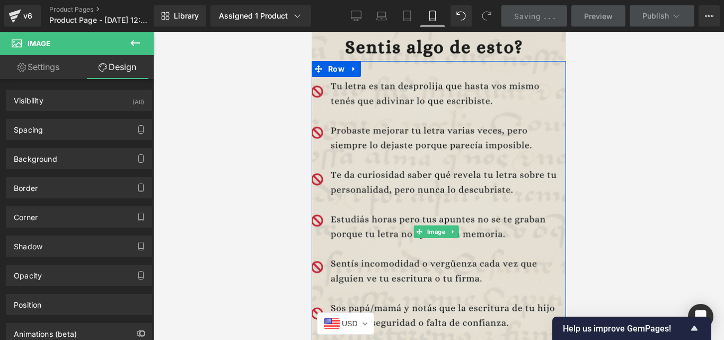
click at [436, 177] on img at bounding box center [438, 232] width 270 height 423
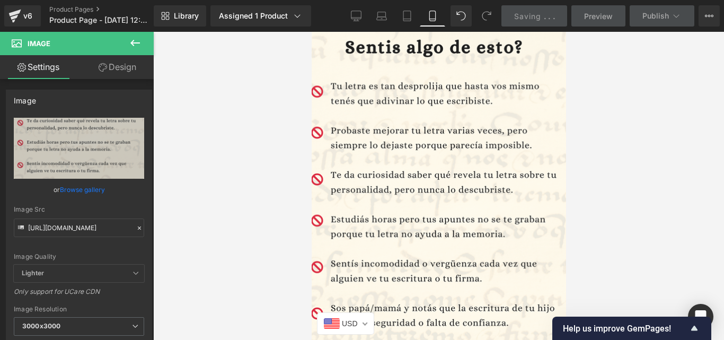
click at [112, 59] on link "Design" at bounding box center [117, 67] width 77 height 24
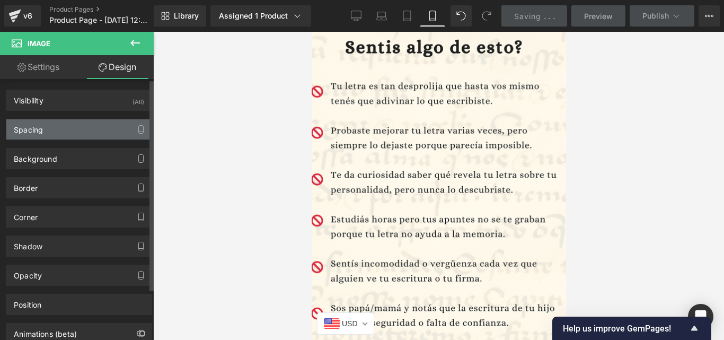
type input "-106"
type input "-30"
type input "0"
type input "-30"
type input "0"
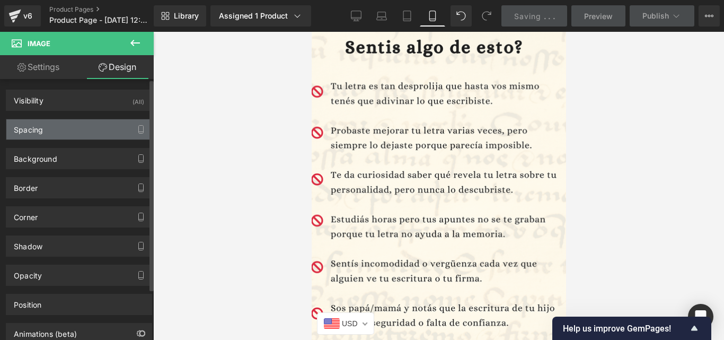
type input "0"
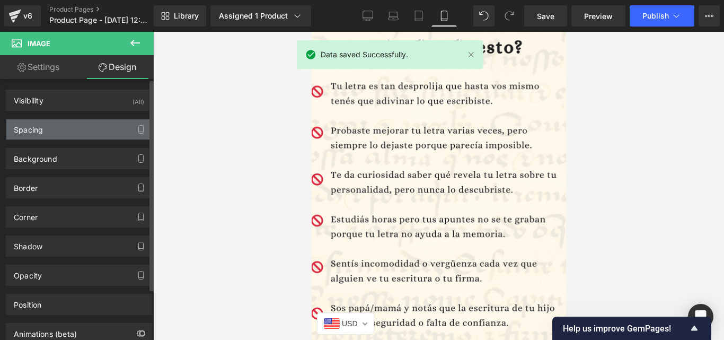
click at [53, 133] on div "Spacing" at bounding box center [78, 129] width 145 height 20
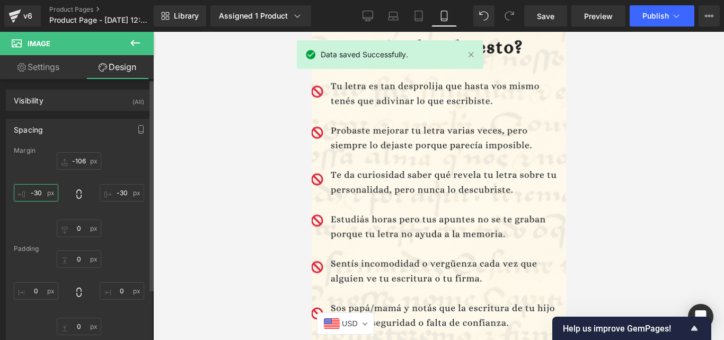
click at [38, 197] on input "-30" at bounding box center [36, 192] width 45 height 17
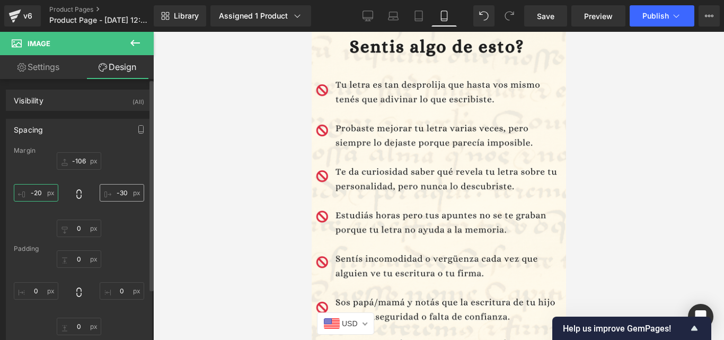
type input "-20"
click at [127, 194] on input "-30" at bounding box center [122, 192] width 45 height 17
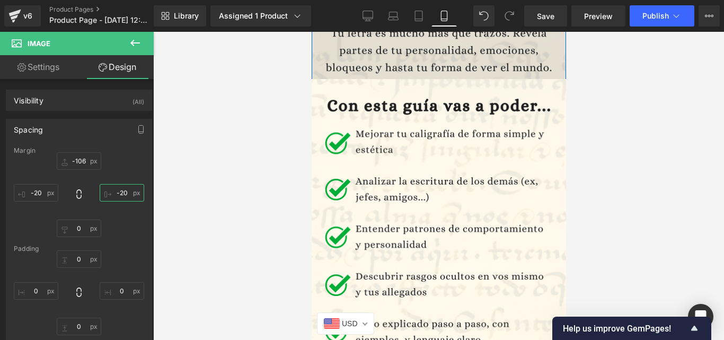
scroll to position [868, 0]
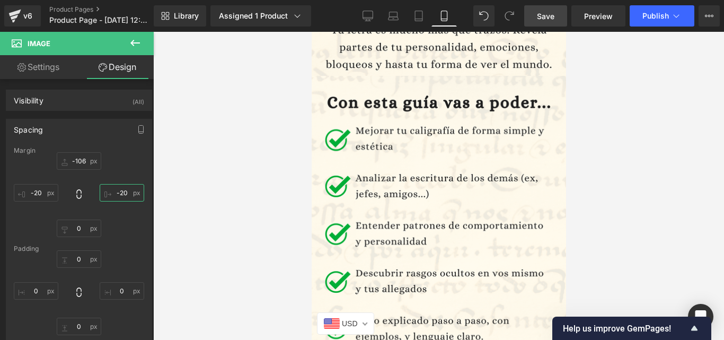
type input "-20"
click at [532, 22] on link "Save" at bounding box center [545, 15] width 43 height 21
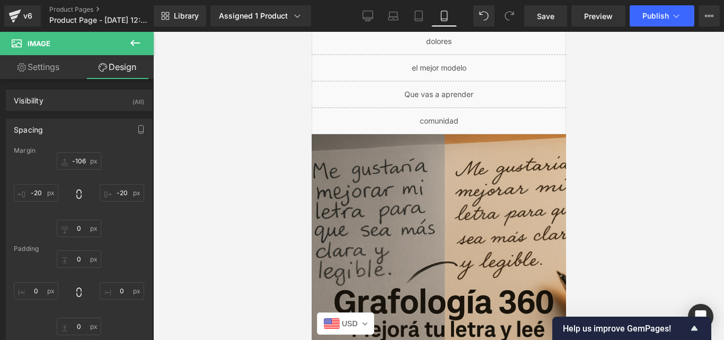
scroll to position [0, 0]
